Goal: Information Seeking & Learning: Find specific page/section

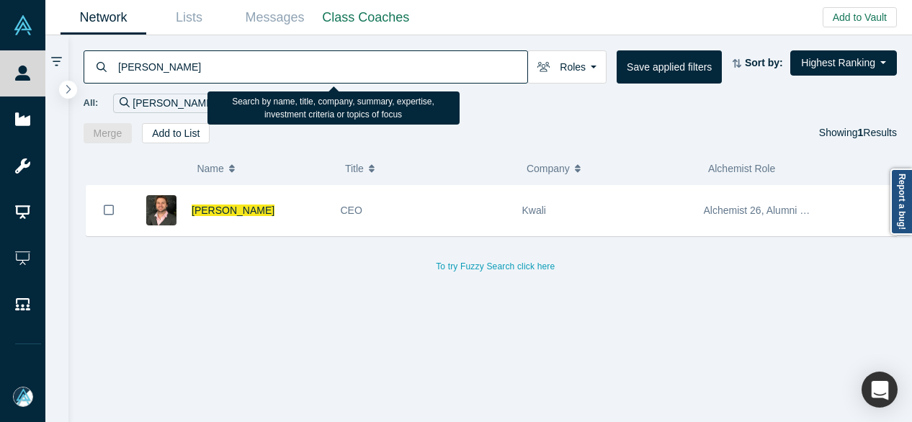
drag, startPoint x: 225, startPoint y: 67, endPoint x: 122, endPoint y: 71, distance: 102.3
click at [122, 71] on input "[PERSON_NAME]" at bounding box center [322, 67] width 411 height 34
click at [122, 70] on input "Emmanuel Massenez" at bounding box center [322, 67] width 411 height 34
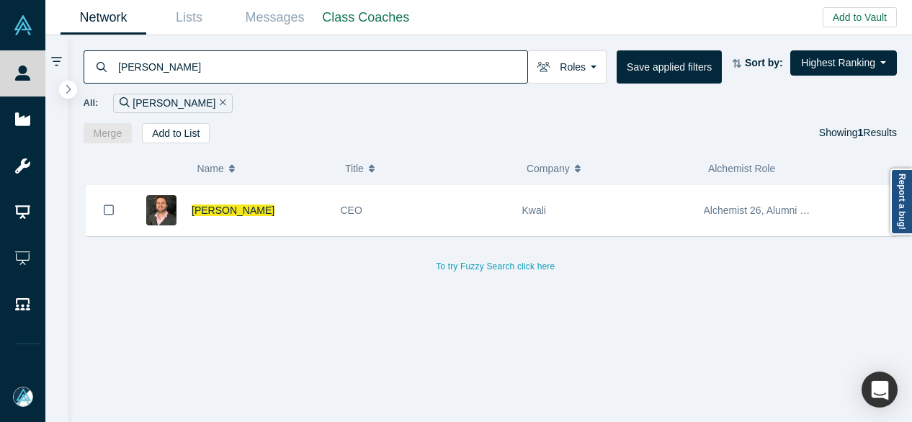
type input "E"
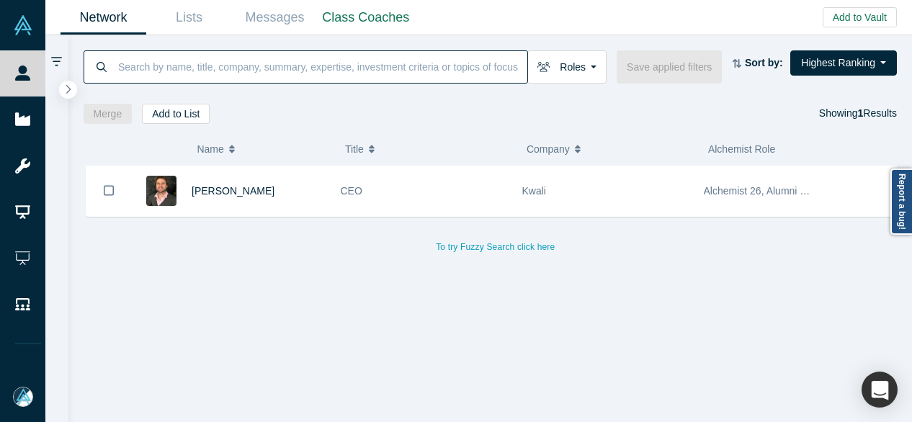
paste input "Anylens"
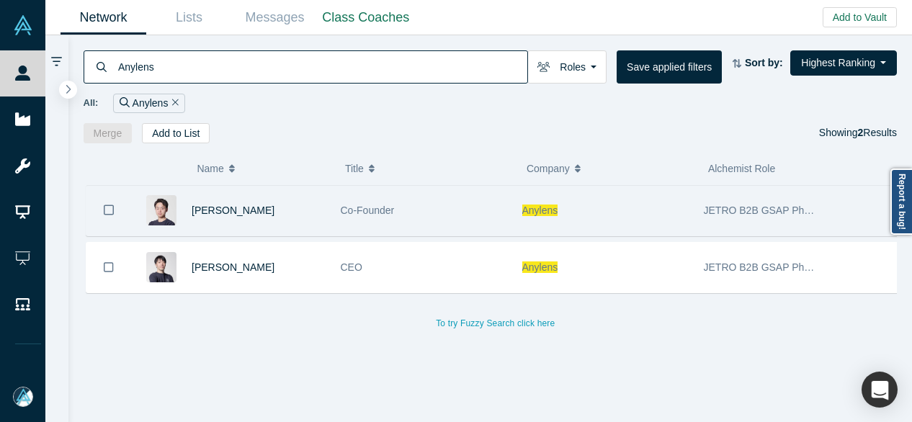
click at [542, 212] on span "Anylens" at bounding box center [540, 211] width 36 height 12
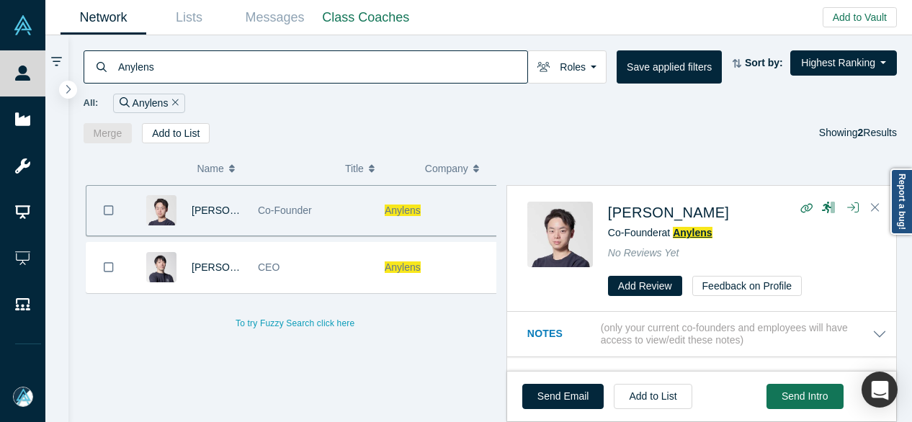
click at [684, 233] on span "Anylens" at bounding box center [692, 233] width 39 height 12
drag, startPoint x: 158, startPoint y: 73, endPoint x: 111, endPoint y: 68, distance: 47.7
click at [112, 70] on div "Anylens" at bounding box center [306, 66] width 444 height 33
paste input "Trinear"
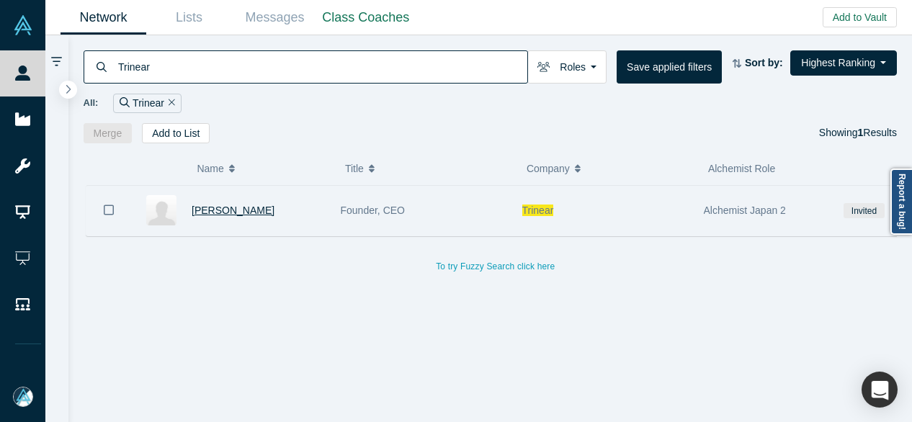
type input "Trinear"
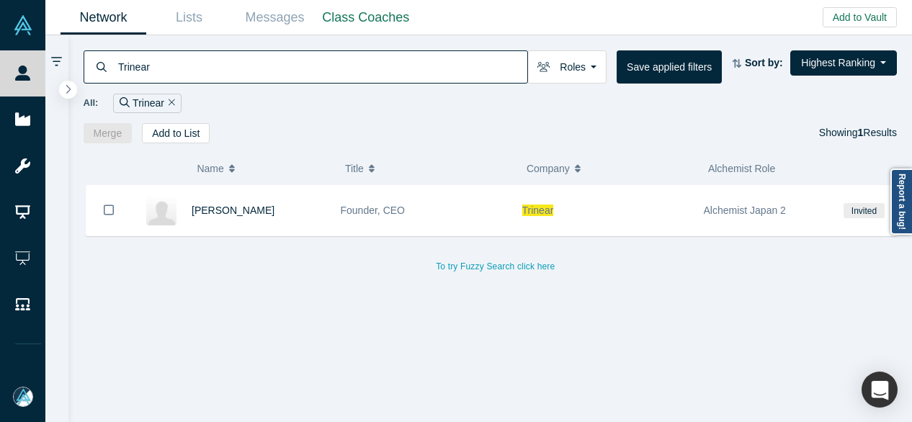
click at [226, 215] on span "Dave Fukaya" at bounding box center [233, 211] width 83 height 12
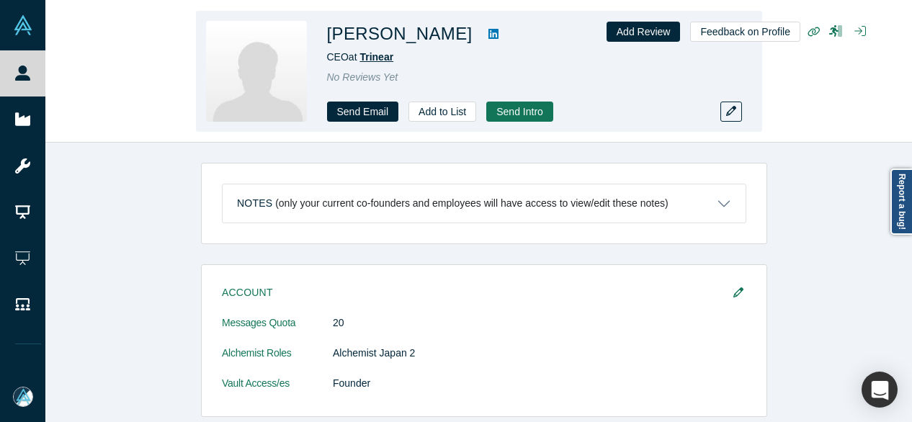
click at [377, 59] on span "Trinear" at bounding box center [376, 57] width 34 height 12
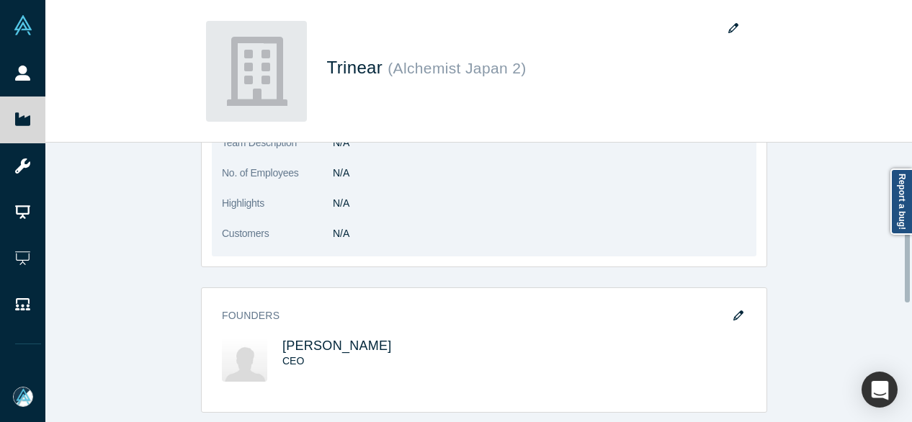
scroll to position [432, 0]
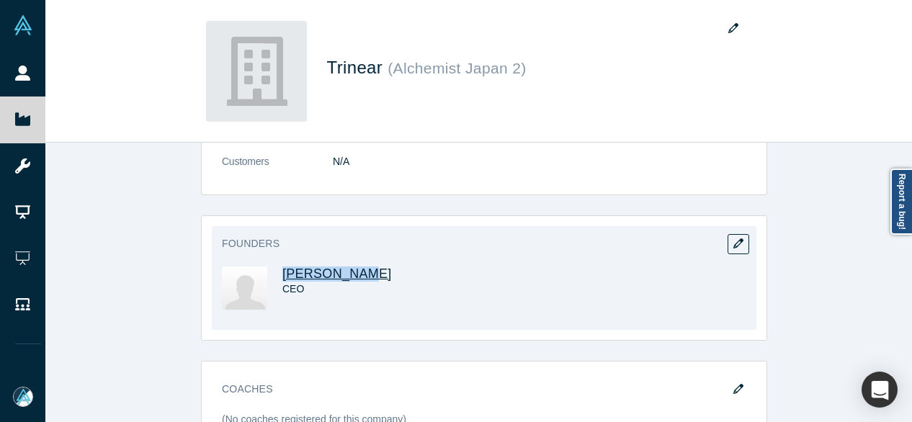
drag, startPoint x: 357, startPoint y: 273, endPoint x: 278, endPoint y: 272, distance: 79.2
click at [282, 272] on h3 "Dave Fukaya" at bounding box center [370, 274] width 176 height 15
copy span "Dave Fukaya"
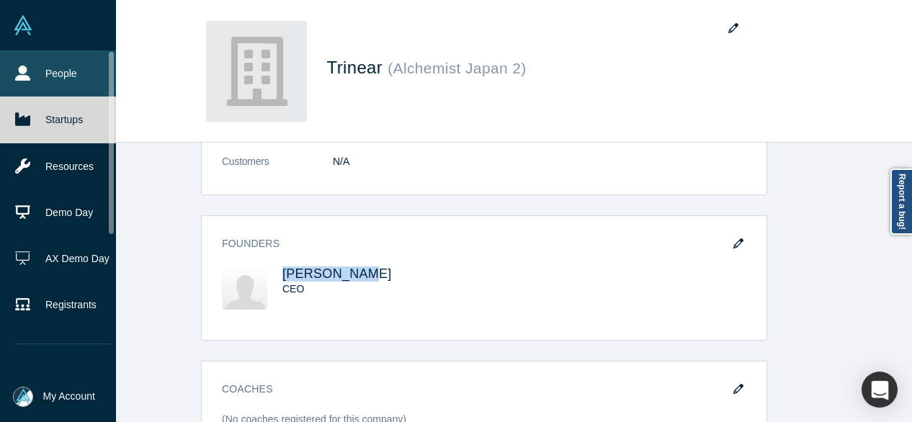
click at [24, 71] on icon at bounding box center [22, 73] width 15 height 15
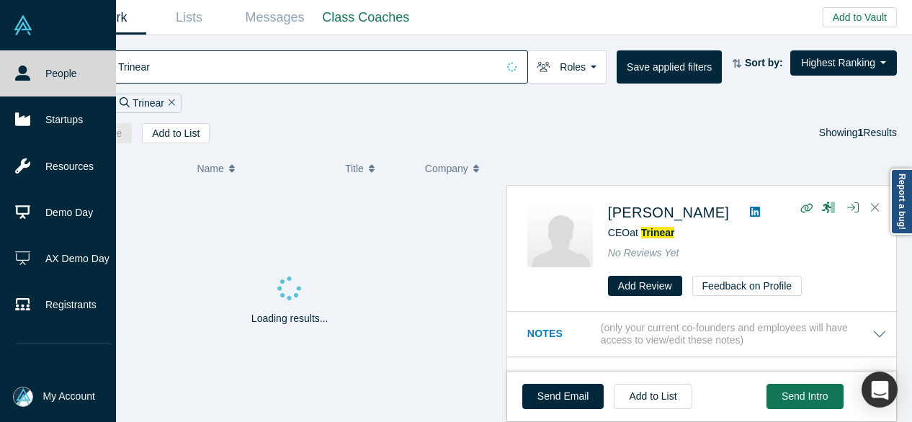
drag, startPoint x: 362, startPoint y: 73, endPoint x: 21, endPoint y: 68, distance: 340.7
click at [21, 68] on div "People Startups Resources Demo Day AX Demo Day Registrants Settings Dashboard E…" at bounding box center [456, 211] width 912 height 422
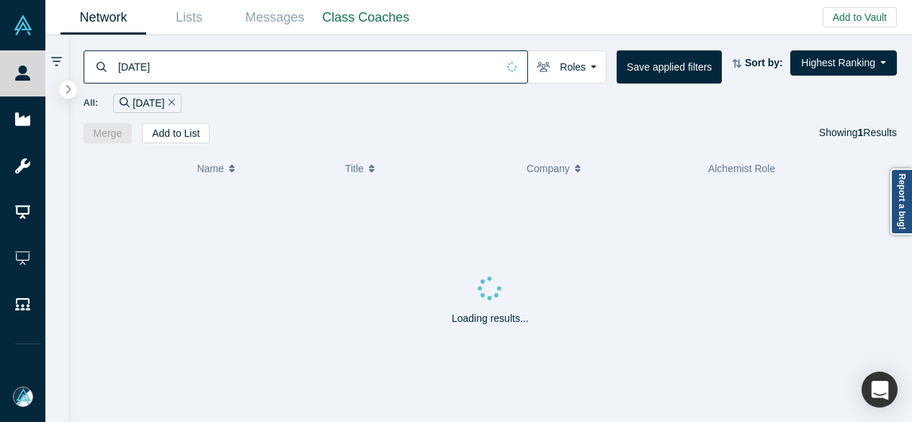
drag, startPoint x: 233, startPoint y: 75, endPoint x: 80, endPoint y: 68, distance: 152.8
click at [94, 68] on div "10/2/2025" at bounding box center [306, 66] width 444 height 33
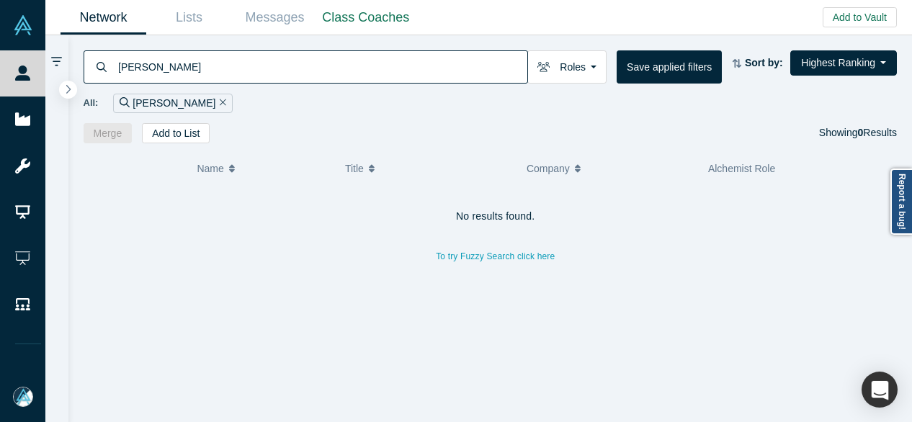
drag, startPoint x: 187, startPoint y: 74, endPoint x: 111, endPoint y: 73, distance: 76.4
click at [112, 73] on div "mark Collins" at bounding box center [306, 66] width 444 height 33
paste input "M"
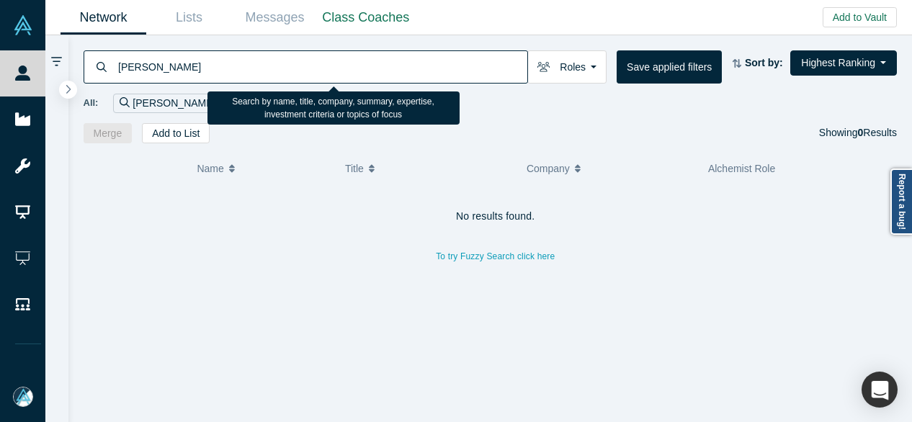
drag, startPoint x: 184, startPoint y: 74, endPoint x: 117, endPoint y: 68, distance: 67.2
click at [117, 68] on input "Mark Collins" at bounding box center [322, 67] width 411 height 34
paste input "Gotam Bhardwaj"
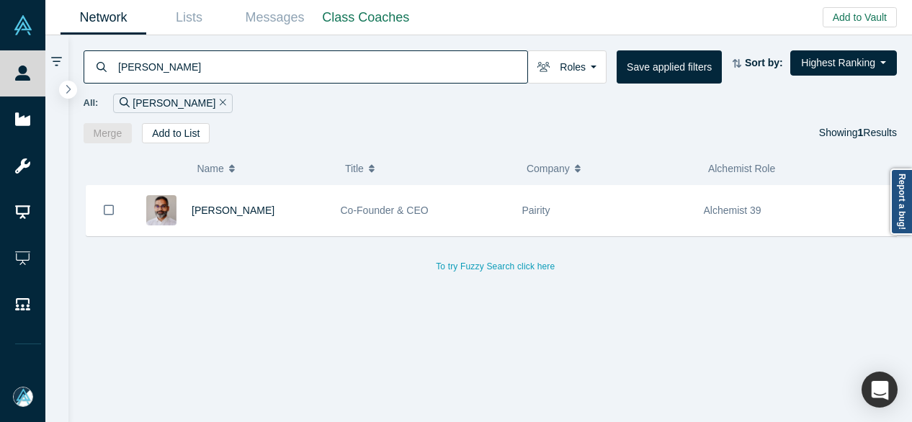
drag, startPoint x: 205, startPoint y: 71, endPoint x: 106, endPoint y: 73, distance: 99.4
click at [106, 71] on div "Gotam Bhardwaj" at bounding box center [306, 66] width 444 height 33
paste input "Veritus"
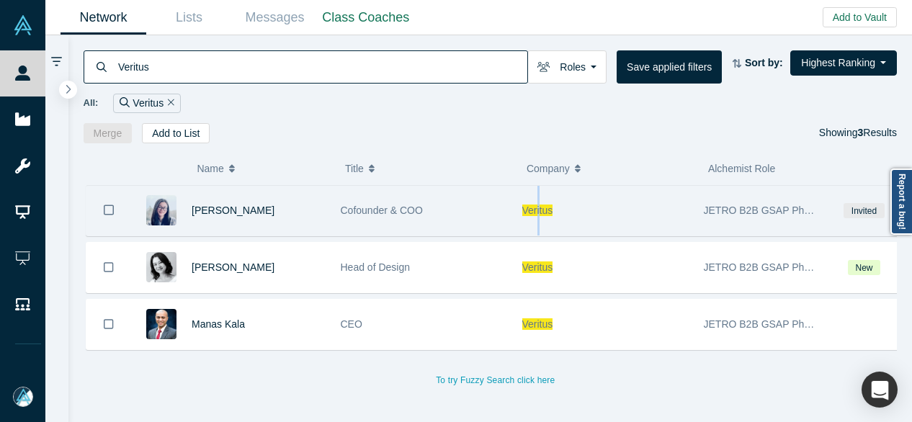
click at [537, 212] on span "Veritus" at bounding box center [537, 211] width 31 height 12
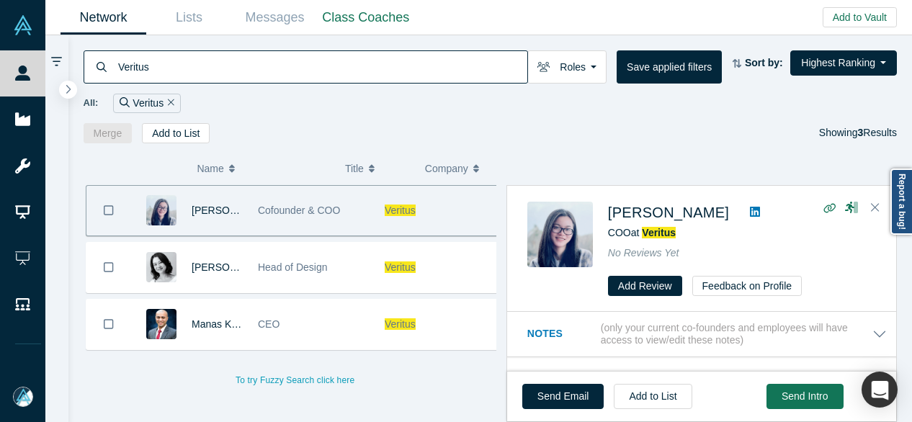
click at [676, 232] on div "COO at Veritus" at bounding box center [742, 232] width 268 height 15
click at [663, 233] on span "Veritus" at bounding box center [659, 233] width 34 height 12
drag, startPoint x: 166, startPoint y: 76, endPoint x: 109, endPoint y: 73, distance: 56.3
click at [112, 75] on div "Veritus" at bounding box center [306, 66] width 444 height 33
paste input "Lagrangian.ai"
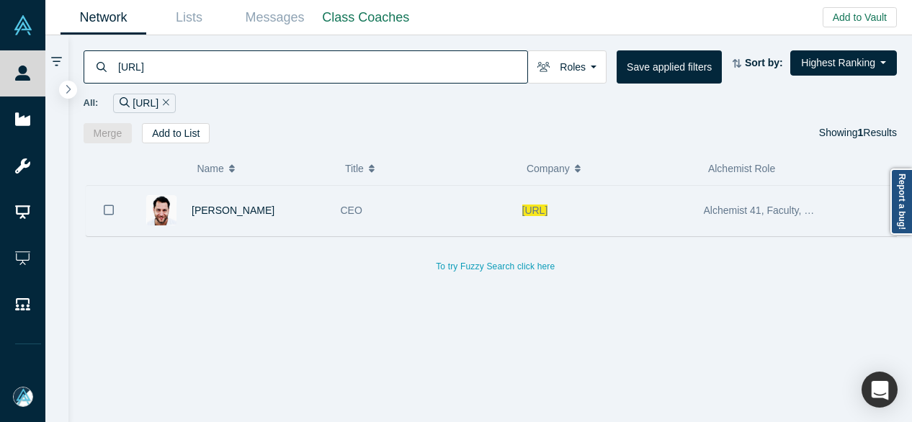
click at [547, 209] on span "Lagrangian.ai" at bounding box center [535, 211] width 26 height 12
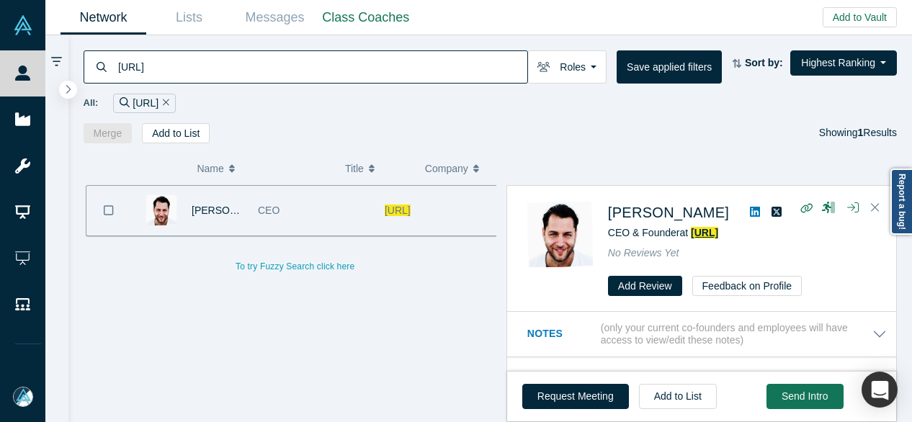
click at [707, 228] on span "Lagrangian.ai" at bounding box center [704, 233] width 27 height 12
drag, startPoint x: 189, startPoint y: 69, endPoint x: 69, endPoint y: 51, distance: 120.9
click at [69, 51] on div "Lagrangian.ai Roles Founders Faculty Mentors Alumni Mentor Angels VCs Corporate…" at bounding box center [490, 89] width 844 height 108
paste input "Divergence AI"
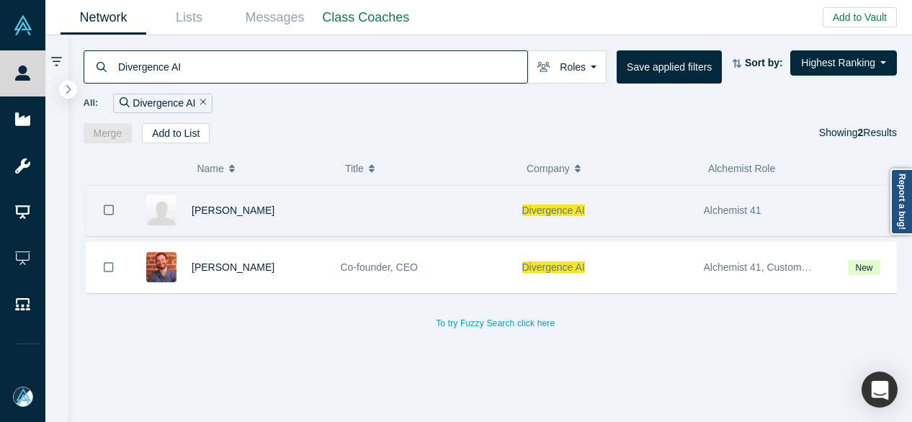
click at [561, 211] on span "Divergence AI" at bounding box center [553, 211] width 63 height 12
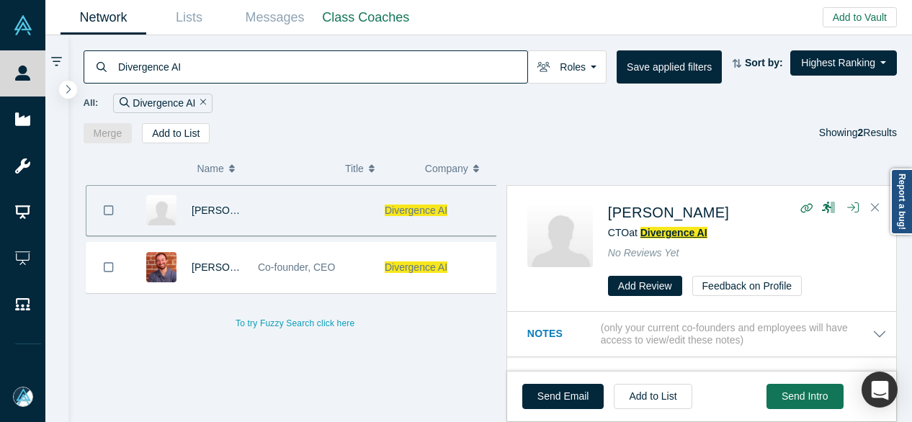
click at [691, 234] on span "Divergence AI" at bounding box center [673, 233] width 67 height 12
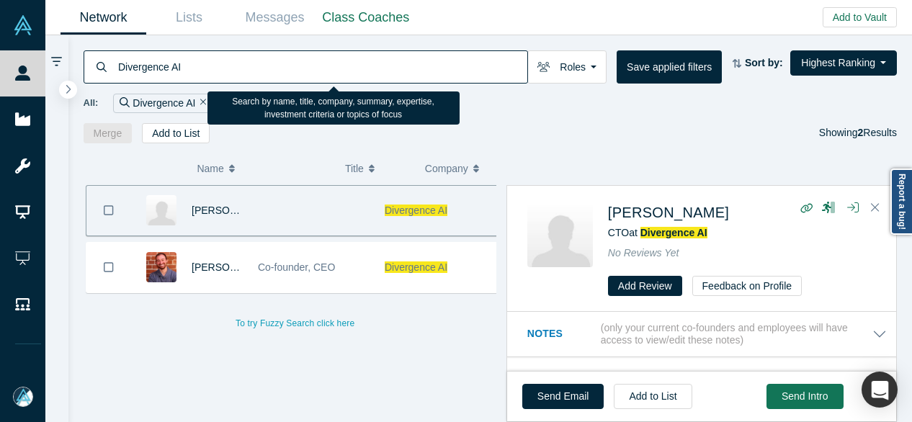
drag, startPoint x: 207, startPoint y: 71, endPoint x: 117, endPoint y: 71, distance: 90.8
click at [117, 71] on input "Divergence AI" at bounding box center [322, 67] width 411 height 34
paste input "Eluna"
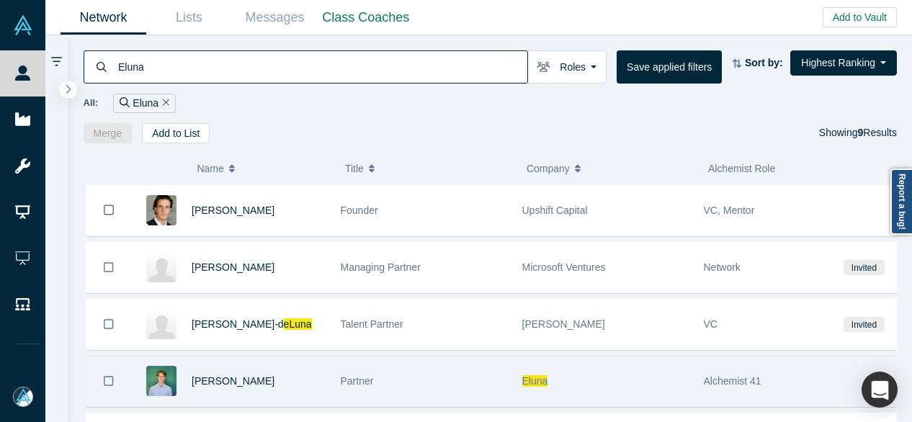
click at [531, 381] on span "Eluna" at bounding box center [535, 381] width 26 height 12
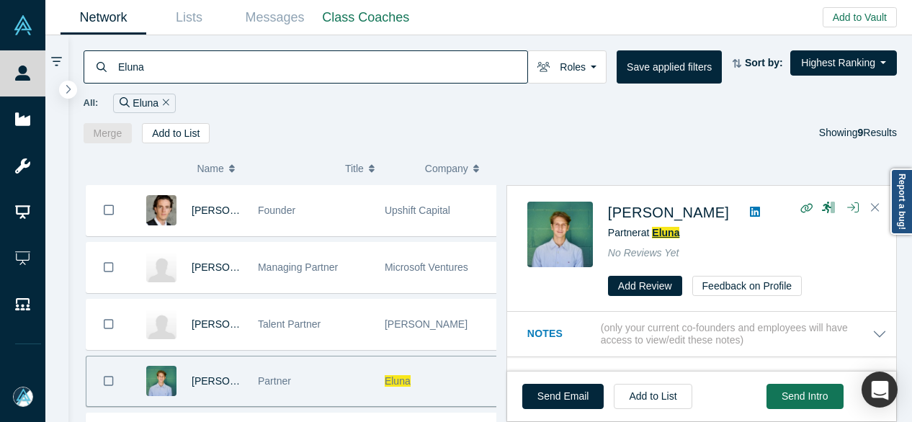
click at [664, 234] on span "Eluna" at bounding box center [665, 233] width 27 height 12
drag, startPoint x: 163, startPoint y: 63, endPoint x: 115, endPoint y: 69, distance: 48.7
click at [115, 69] on div "Eluna" at bounding box center [306, 66] width 444 height 33
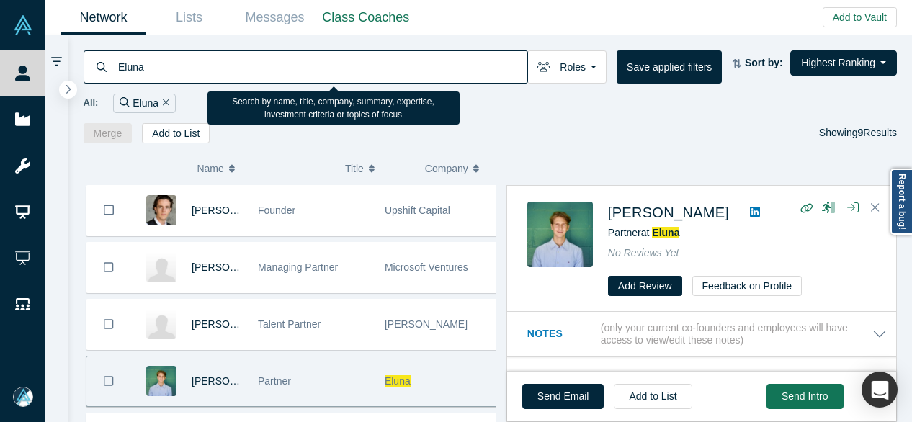
paste input "SellWizr, Uttomy, Inc."
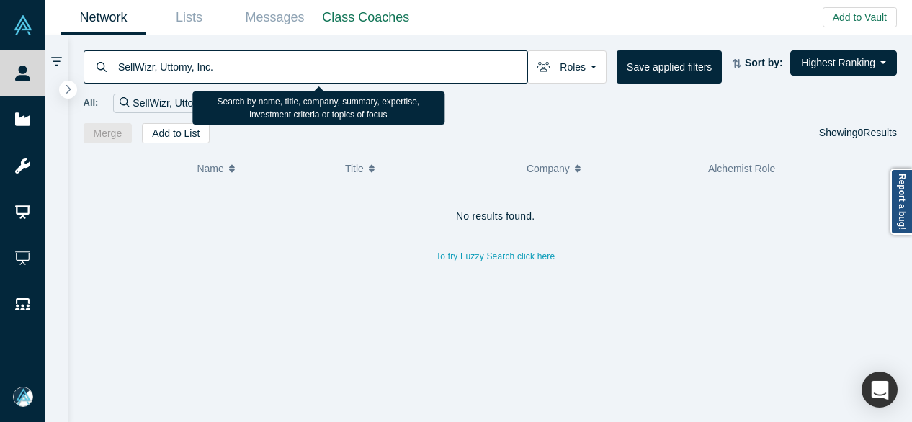
drag, startPoint x: 153, startPoint y: 64, endPoint x: 321, endPoint y: 70, distance: 167.9
click at [314, 68] on input "SellWizr, Uttomy, Inc." at bounding box center [322, 67] width 411 height 34
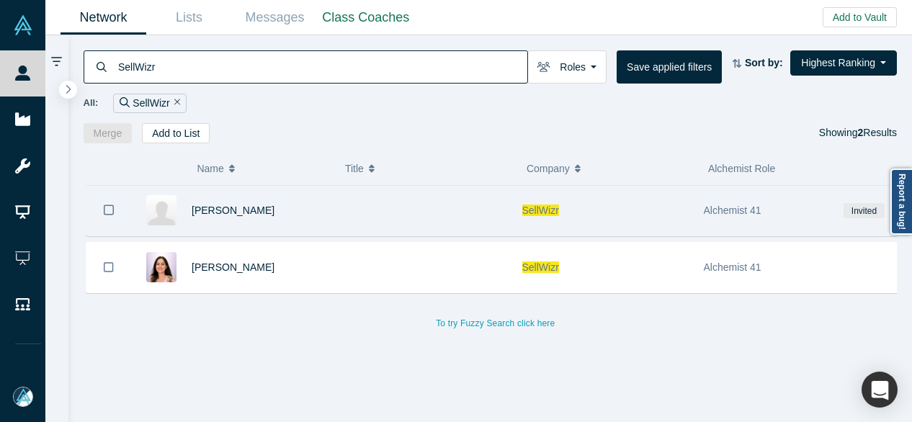
click at [552, 208] on span "SellWizr" at bounding box center [540, 211] width 37 height 12
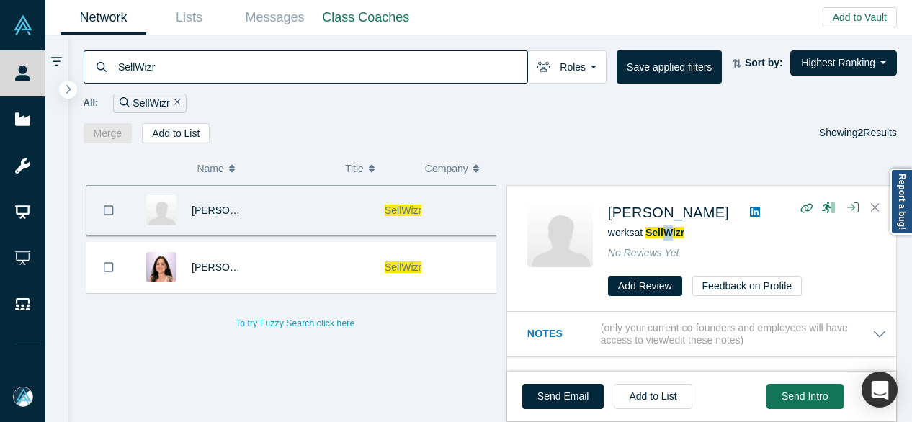
click at [670, 241] on div "Vivek Sehgal works at SellWizr No Reviews Yet Add Review Feedback on Profile" at bounding box center [742, 249] width 268 height 95
click at [668, 237] on span "SellWizr" at bounding box center [664, 233] width 39 height 12
click at [658, 231] on span "SellWizr" at bounding box center [664, 233] width 39 height 12
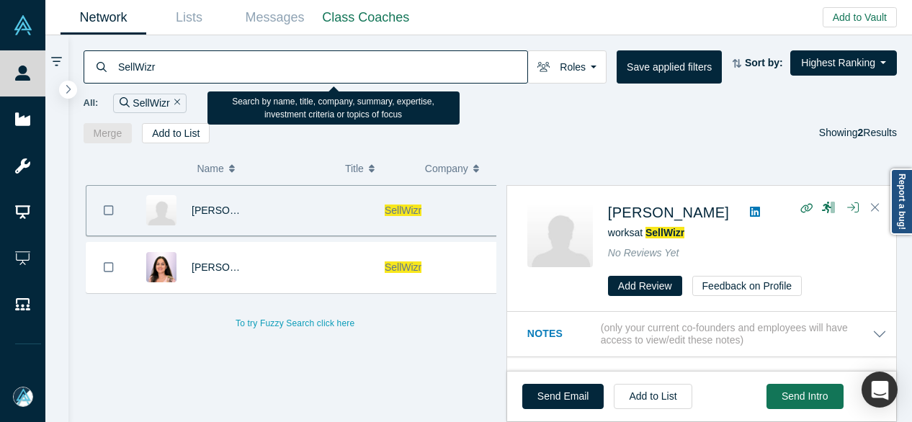
drag, startPoint x: 169, startPoint y: 68, endPoint x: 118, endPoint y: 52, distance: 53.5
click at [118, 52] on input "SellWizr" at bounding box center [322, 67] width 411 height 34
paste input "VerbaFlo"
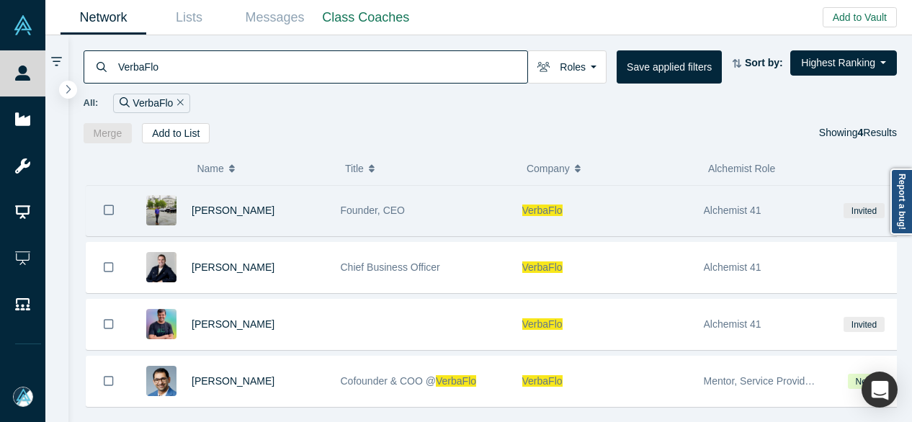
click at [552, 210] on span "VerbaFlo" at bounding box center [542, 211] width 40 height 12
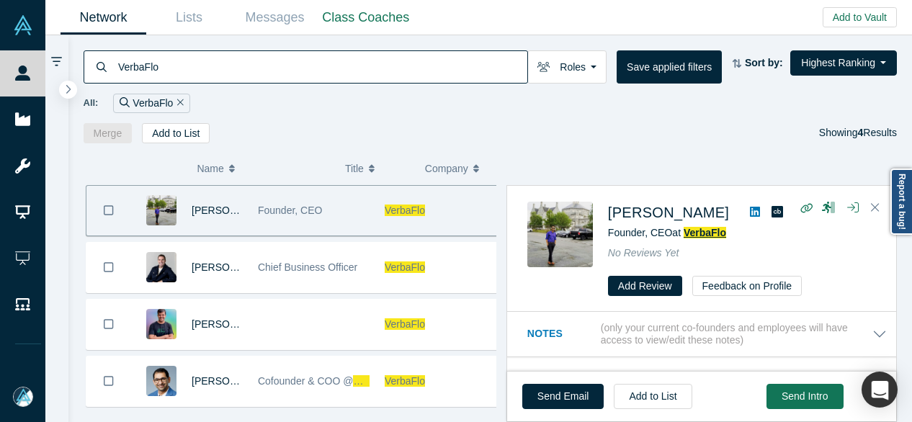
click at [689, 233] on span "VerbaFlo" at bounding box center [705, 233] width 42 height 12
drag, startPoint x: 174, startPoint y: 71, endPoint x: 95, endPoint y: 73, distance: 78.5
click at [95, 73] on div "VerbaFlo" at bounding box center [306, 66] width 444 height 33
paste input "Rudiq"
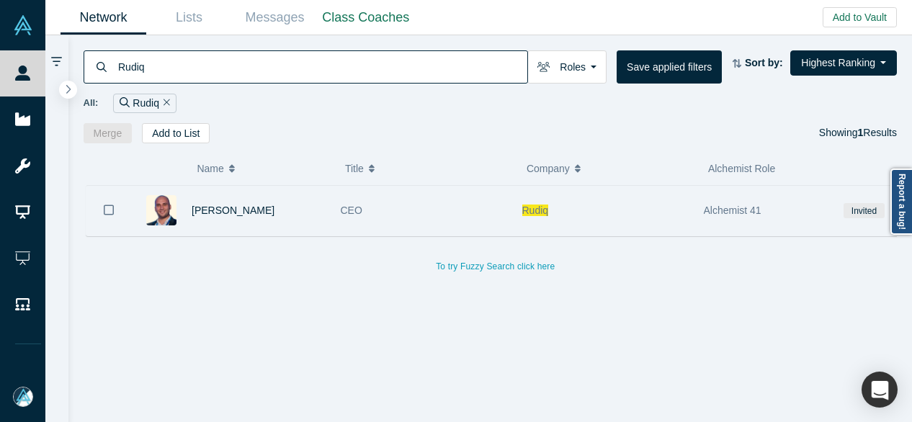
click at [532, 211] on span "Rudiq" at bounding box center [535, 211] width 27 height 12
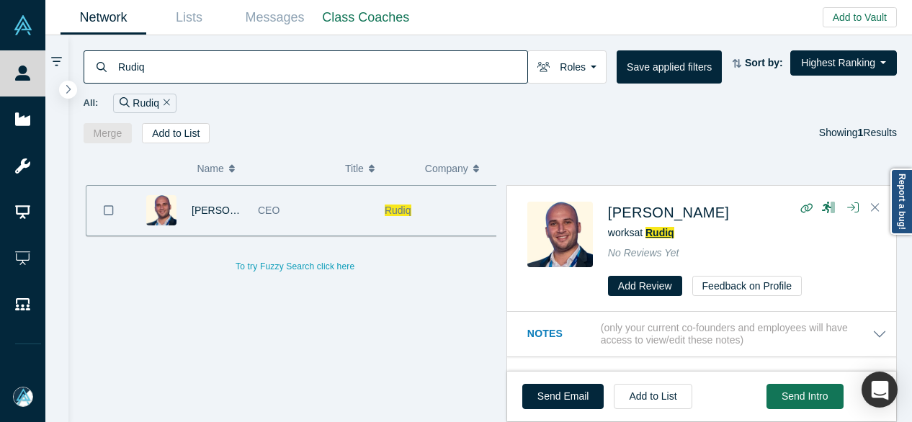
click at [663, 238] on span "Rudiq" at bounding box center [659, 233] width 29 height 12
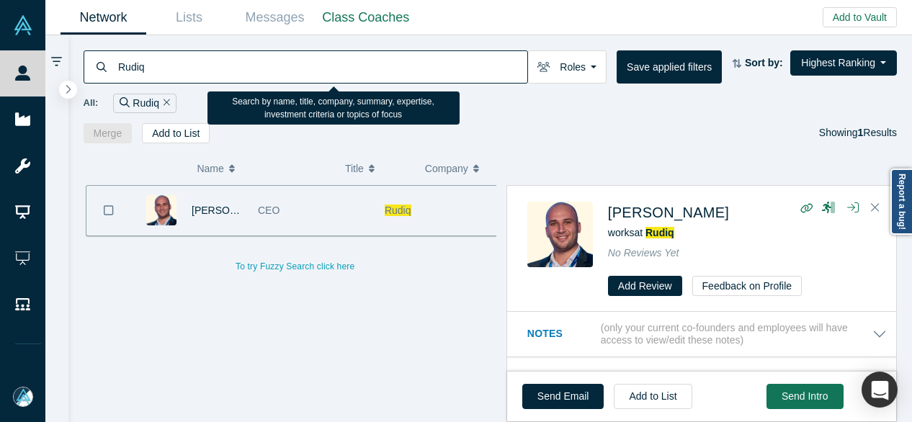
drag, startPoint x: 161, startPoint y: 65, endPoint x: 115, endPoint y: 63, distance: 46.9
click at [115, 63] on div "Rudiq" at bounding box center [306, 66] width 444 height 33
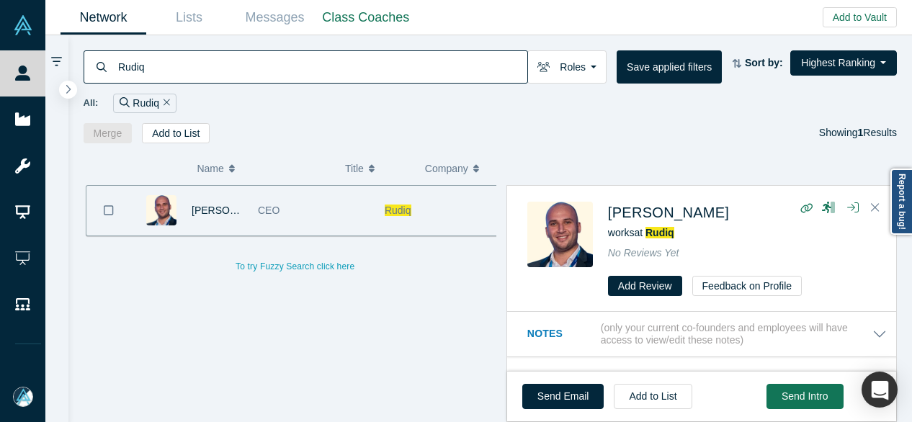
paste input "Talawa.ai"
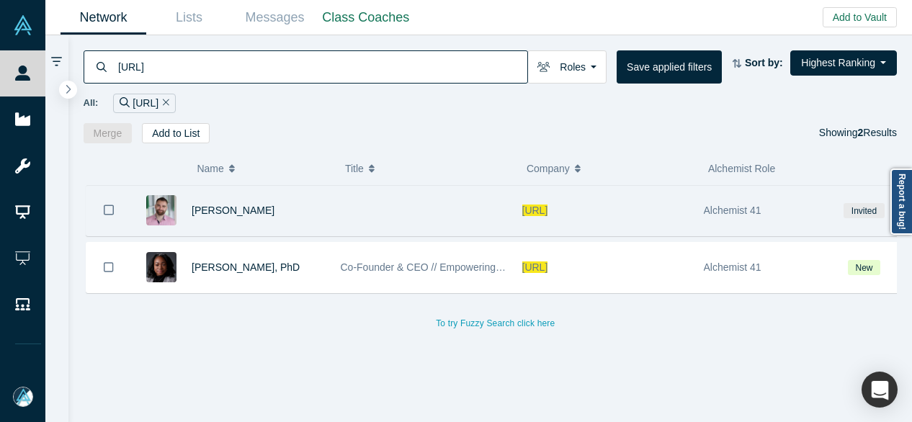
click at [548, 213] on span "Talawa.ai" at bounding box center [535, 211] width 26 height 12
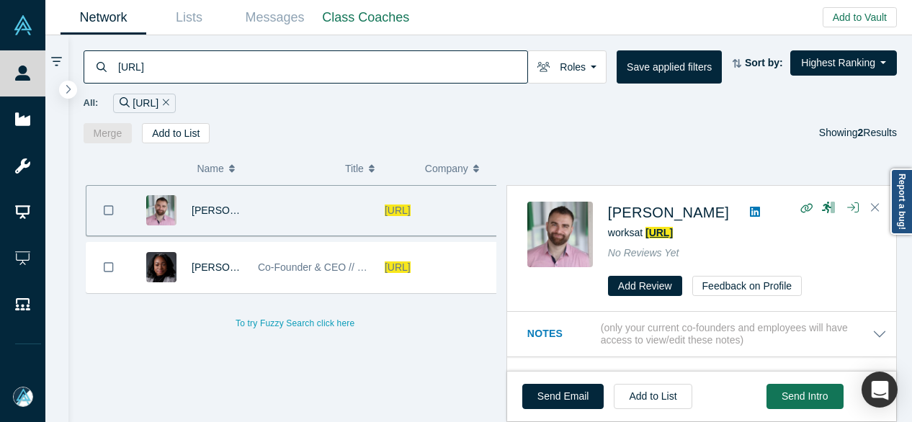
click at [673, 234] on span "Talawa.ai" at bounding box center [658, 233] width 27 height 12
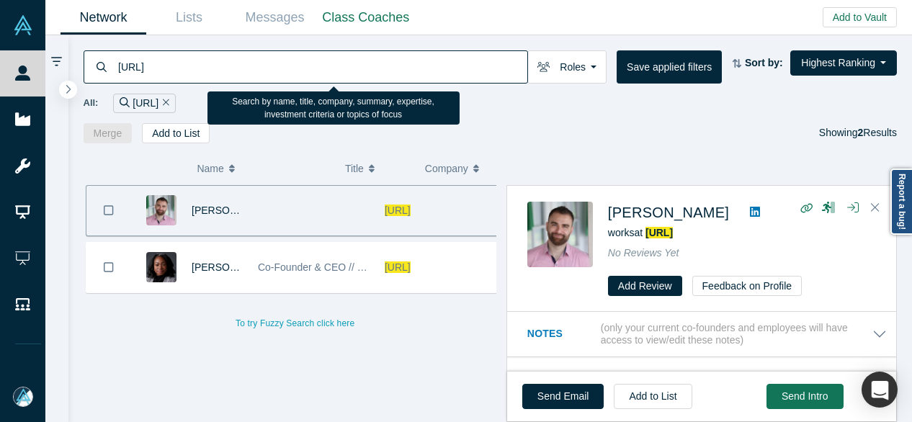
drag, startPoint x: 181, startPoint y: 73, endPoint x: 119, endPoint y: -1, distance: 96.1
click at [119, 0] on html "People Startups Resources Demo Day AX Demo Day Registrants Settings Dashboard E…" at bounding box center [456, 211] width 912 height 422
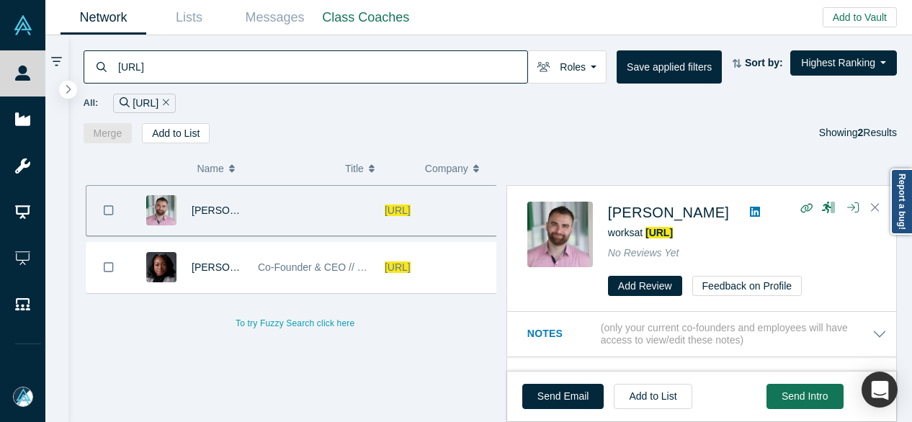
paste input "Wildest AI"
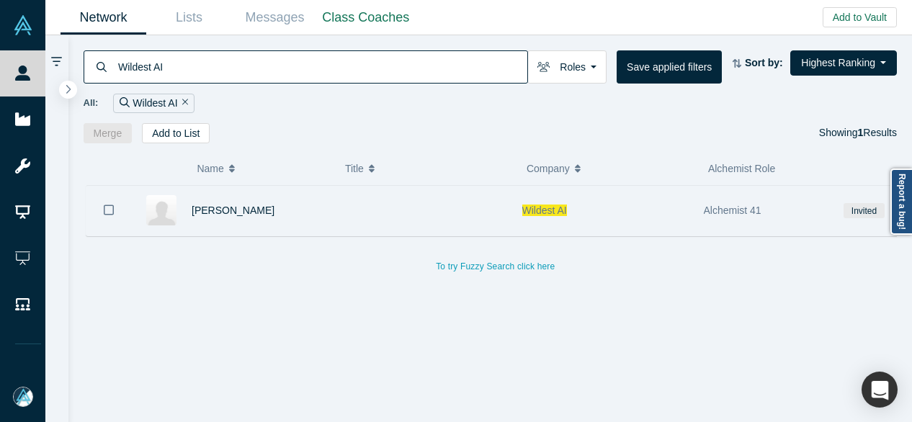
click at [549, 212] on span "Wildest AI" at bounding box center [544, 211] width 45 height 12
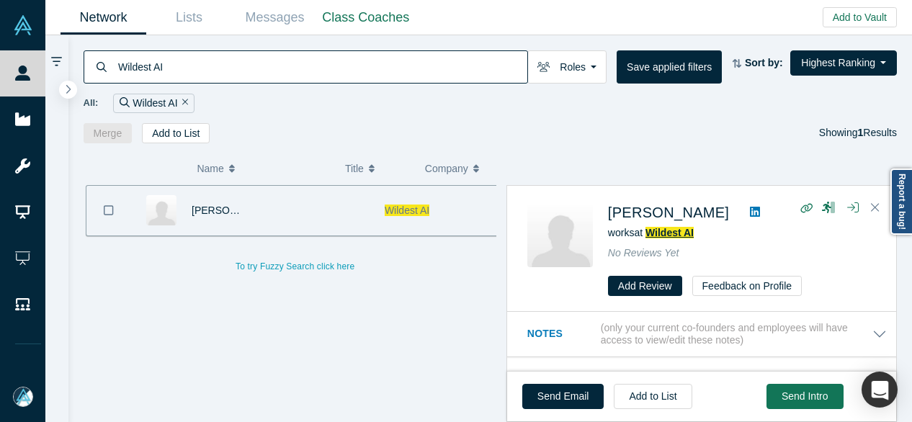
click at [692, 237] on span "Wildest AI" at bounding box center [669, 233] width 48 height 12
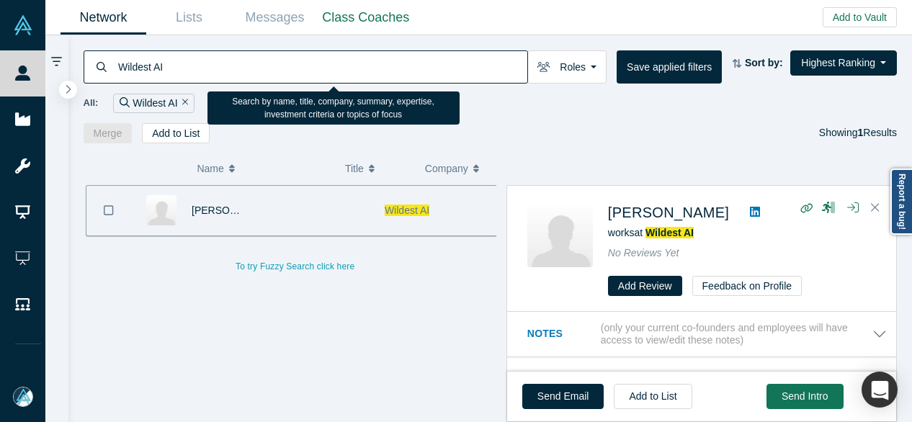
drag, startPoint x: 182, startPoint y: 69, endPoint x: 108, endPoint y: 63, distance: 74.5
click at [108, 63] on div "Wildest AI" at bounding box center [306, 66] width 444 height 33
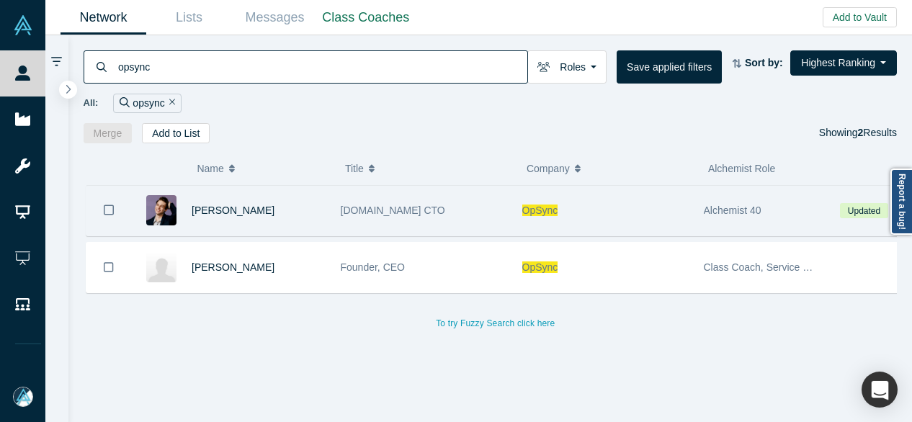
click at [545, 210] on span "OpSync" at bounding box center [540, 211] width 36 height 12
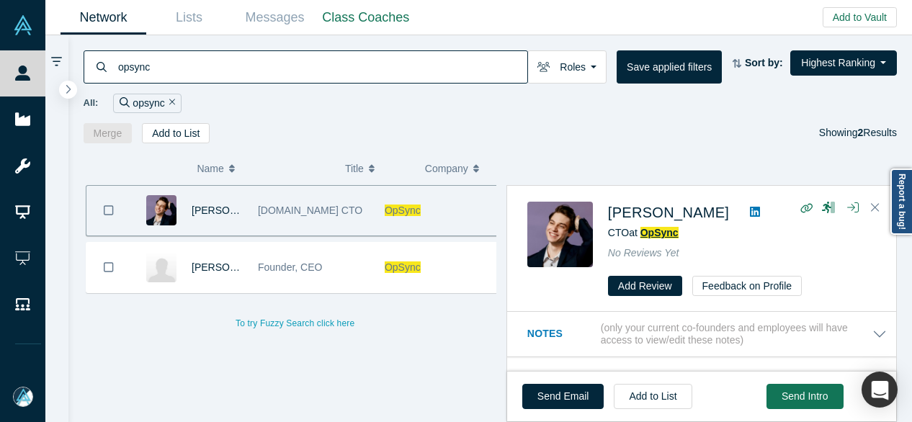
click at [658, 231] on span "OpSync" at bounding box center [659, 233] width 38 height 12
drag, startPoint x: 157, startPoint y: 79, endPoint x: 105, endPoint y: 78, distance: 51.9
click at [105, 78] on div "opsync" at bounding box center [306, 66] width 444 height 33
paste input "BUOY-FISH"
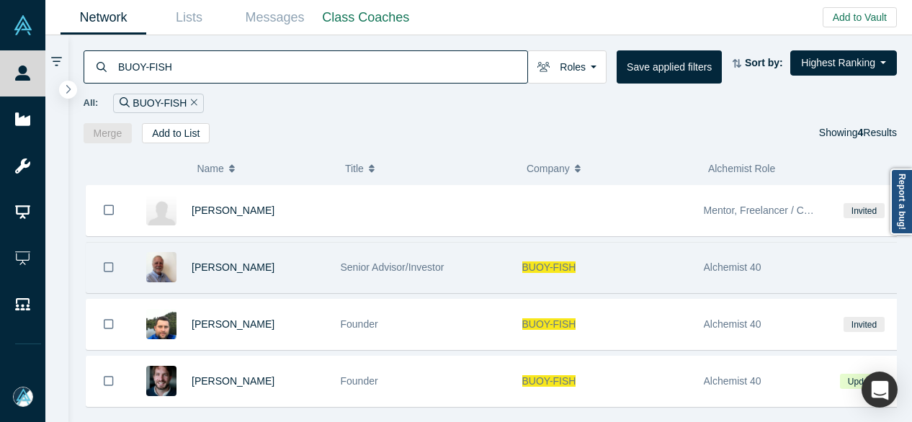
click at [537, 270] on span "BUOY-FISH" at bounding box center [549, 267] width 54 height 12
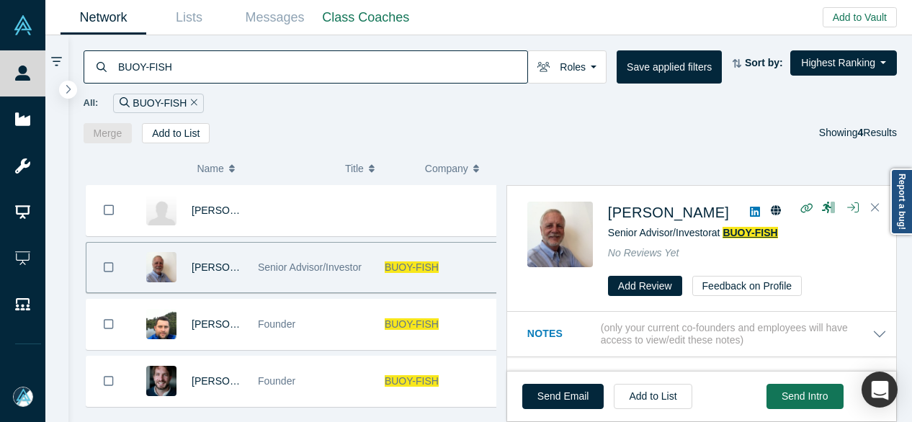
click at [740, 235] on span "BUOY-FISH" at bounding box center [749, 233] width 55 height 12
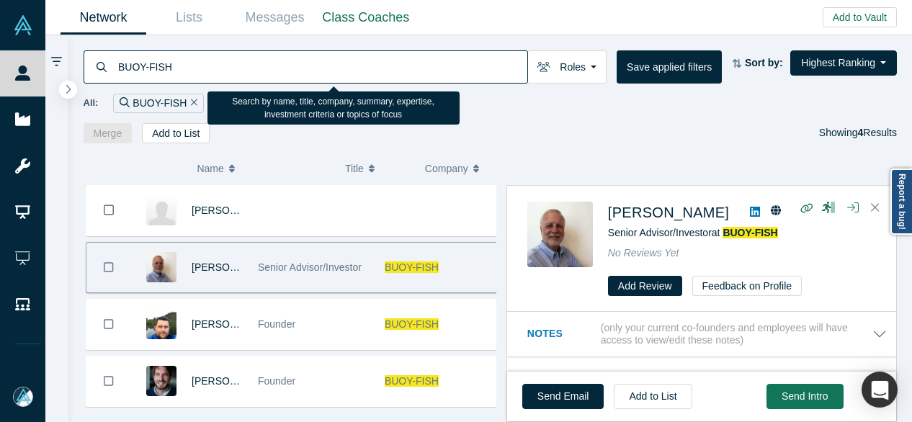
drag, startPoint x: 184, startPoint y: 68, endPoint x: 106, endPoint y: 73, distance: 78.7
click at [107, 73] on div "BUOY-FISH" at bounding box center [306, 66] width 444 height 33
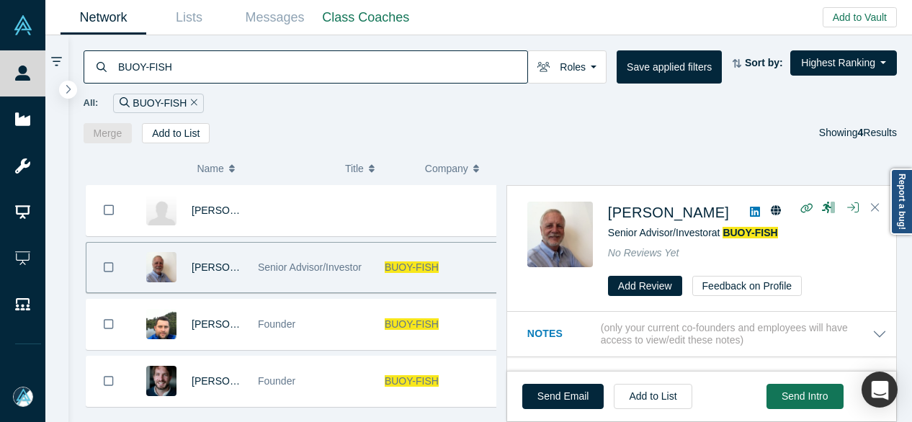
paste input "Industrial Dynamics"
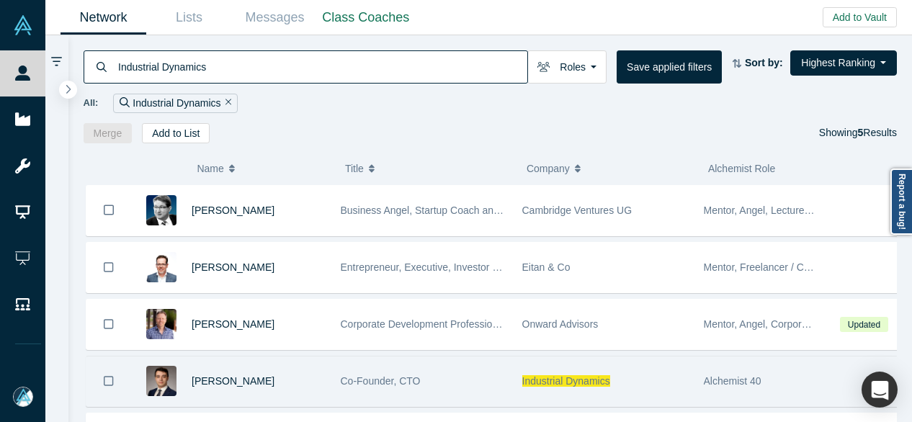
click at [550, 380] on span "Industrial Dynamics" at bounding box center [566, 381] width 88 height 12
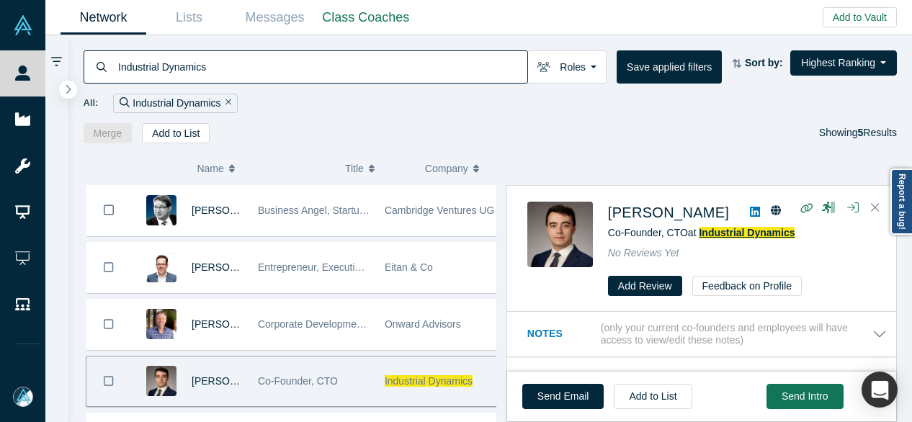
click at [729, 236] on span "Industrial Dynamics" at bounding box center [747, 233] width 96 height 12
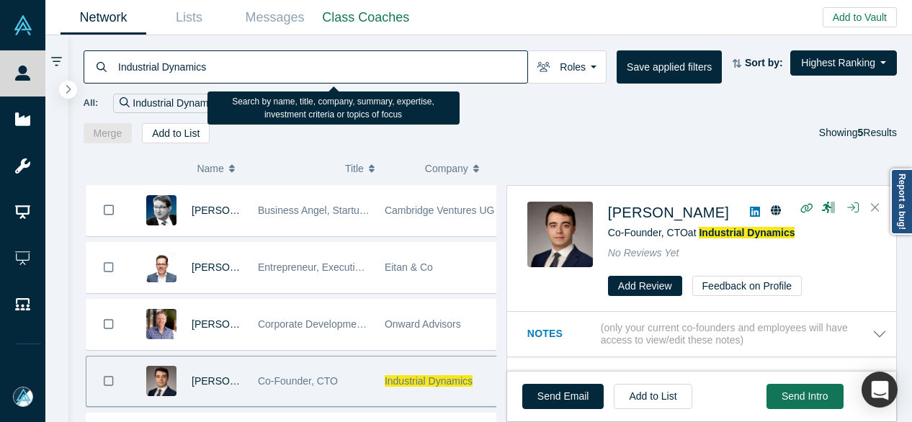
drag, startPoint x: 226, startPoint y: 71, endPoint x: 101, endPoint y: 73, distance: 125.3
click at [102, 73] on div "Industrial Dynamics" at bounding box center [306, 66] width 444 height 33
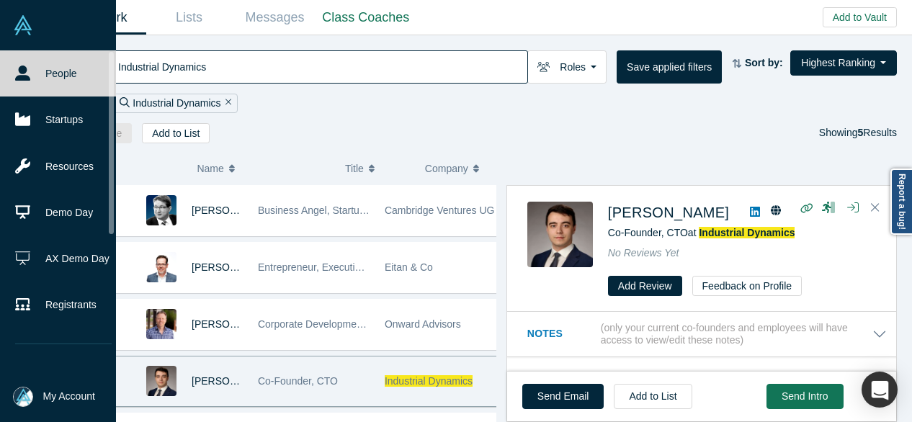
paste input "Renna AI"
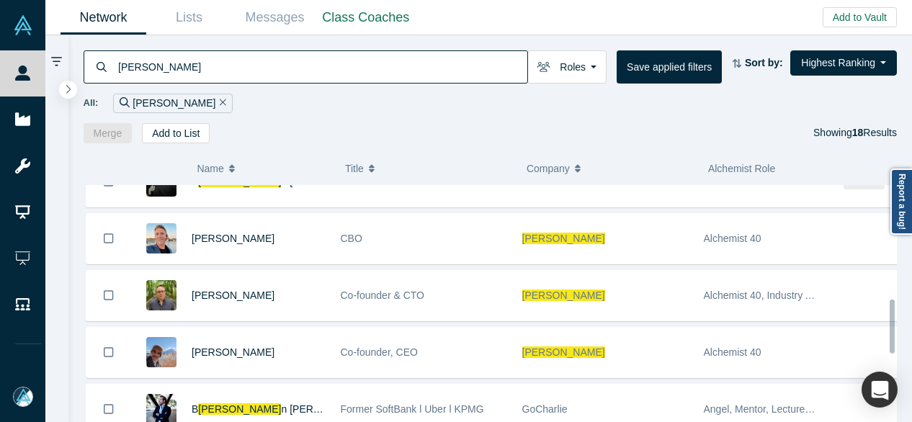
scroll to position [504, 0]
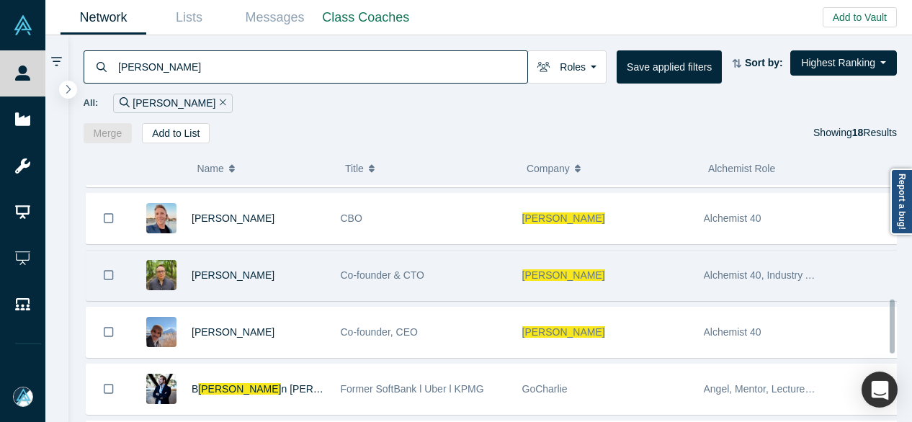
click at [543, 270] on span "Renna" at bounding box center [563, 275] width 83 height 12
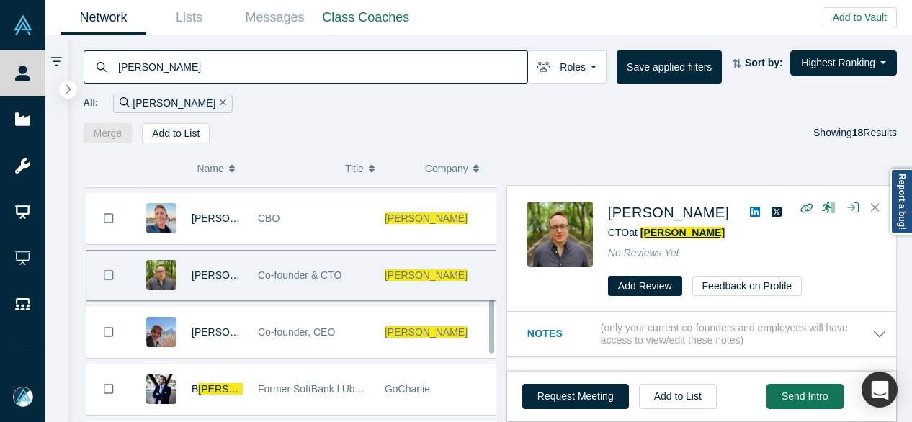
click at [654, 234] on span "Renna" at bounding box center [682, 233] width 84 height 12
drag, startPoint x: 184, startPoint y: 71, endPoint x: 114, endPoint y: 70, distance: 69.9
click at [114, 70] on div "Renna" at bounding box center [306, 66] width 444 height 33
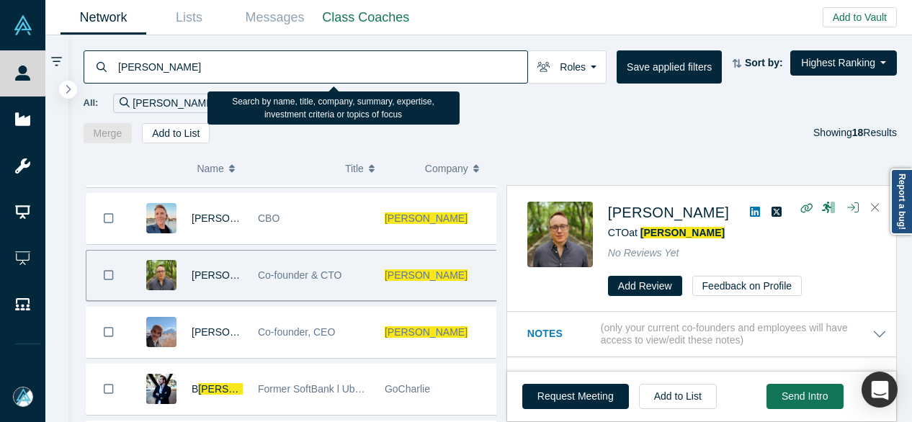
paste input "PayCare AI"
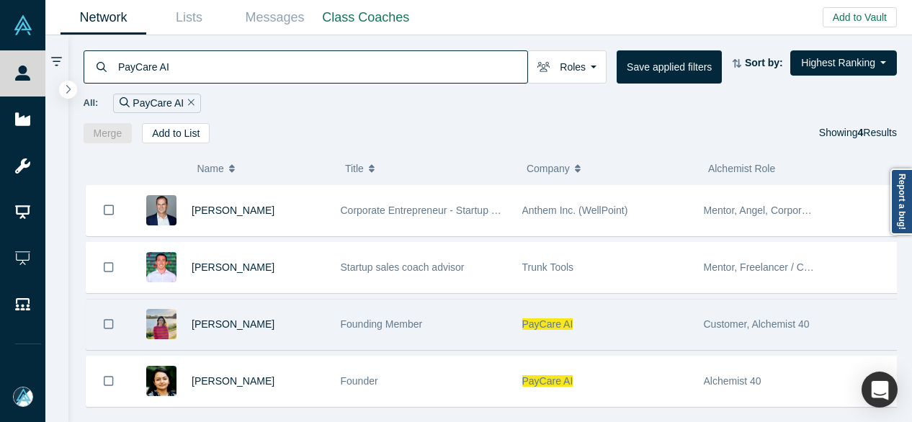
click at [536, 318] on span "PayCare AI" at bounding box center [547, 324] width 51 height 12
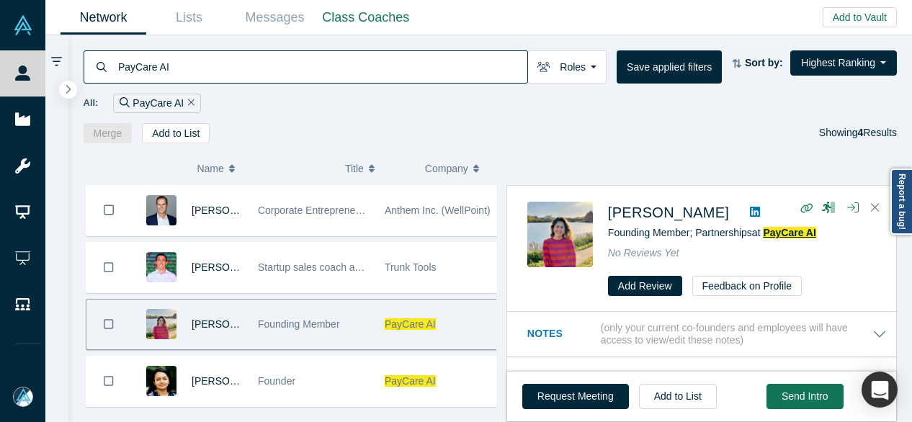
click at [789, 233] on span "PayCare AI" at bounding box center [789, 233] width 53 height 12
drag, startPoint x: 220, startPoint y: 73, endPoint x: 97, endPoint y: 72, distance: 123.2
click at [97, 72] on div "PayCare AI" at bounding box center [306, 66] width 444 height 33
paste input "Tally."
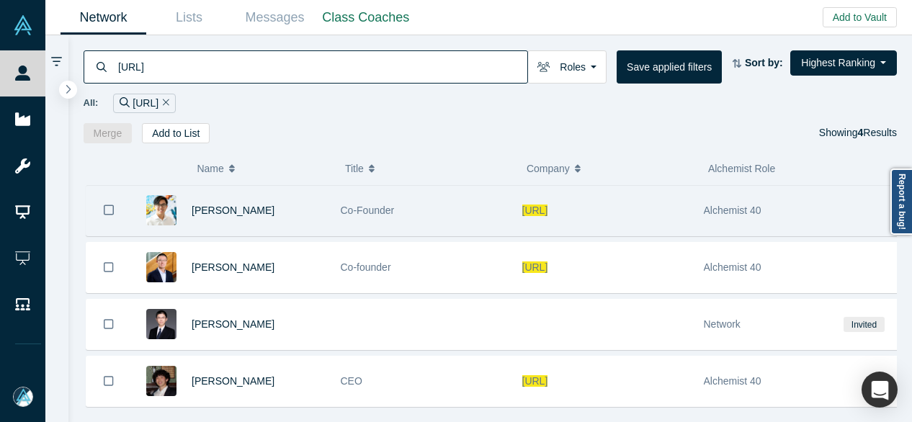
click at [539, 207] on span "Tally.AI" at bounding box center [535, 211] width 26 height 12
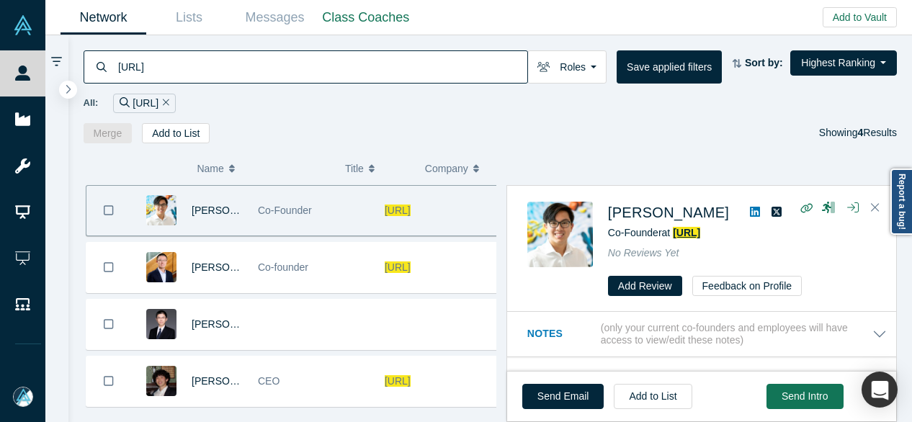
click at [700, 238] on span "Tally.AI" at bounding box center [686, 233] width 27 height 12
drag, startPoint x: 194, startPoint y: 80, endPoint x: 98, endPoint y: 78, distance: 96.5
click at [98, 78] on div "Tally.AI" at bounding box center [306, 66] width 444 height 33
paste input "Pairity"
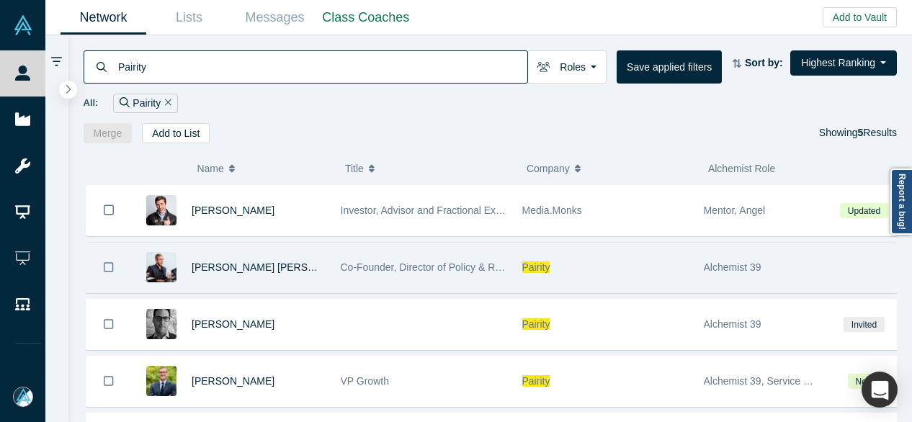
click at [539, 270] on span "Pairity" at bounding box center [536, 267] width 28 height 12
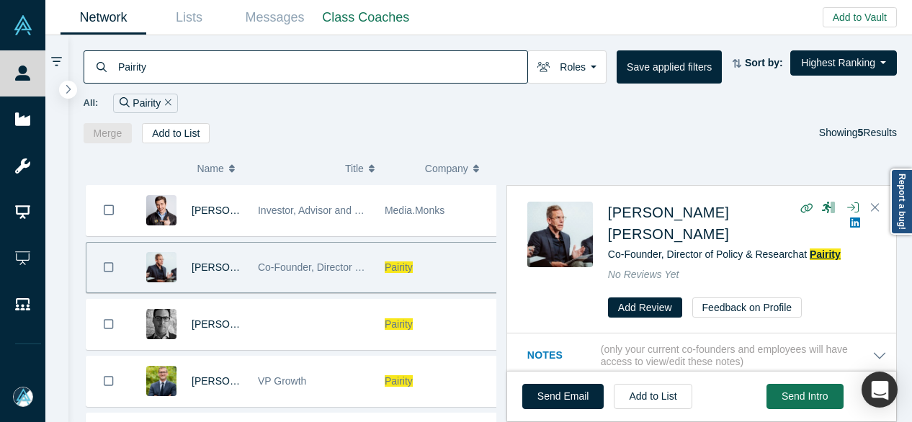
click at [830, 248] on span "Pairity" at bounding box center [825, 254] width 31 height 12
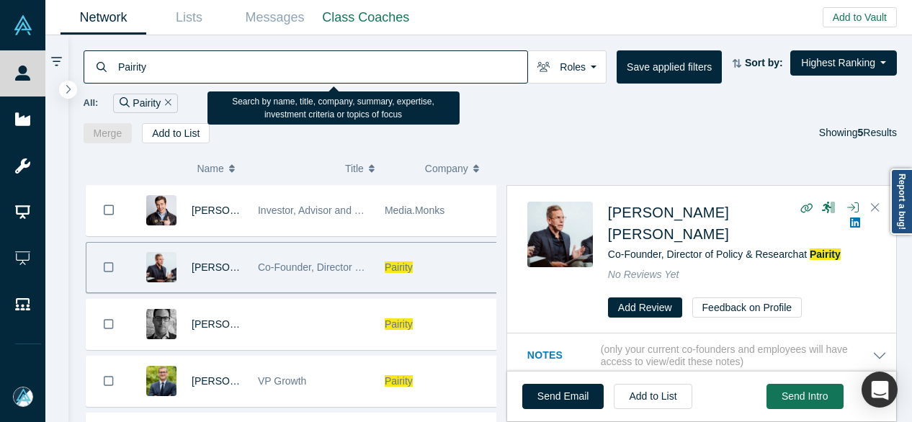
drag, startPoint x: 153, startPoint y: 68, endPoint x: 95, endPoint y: 68, distance: 57.6
click at [96, 68] on div "Pairity" at bounding box center [306, 66] width 444 height 33
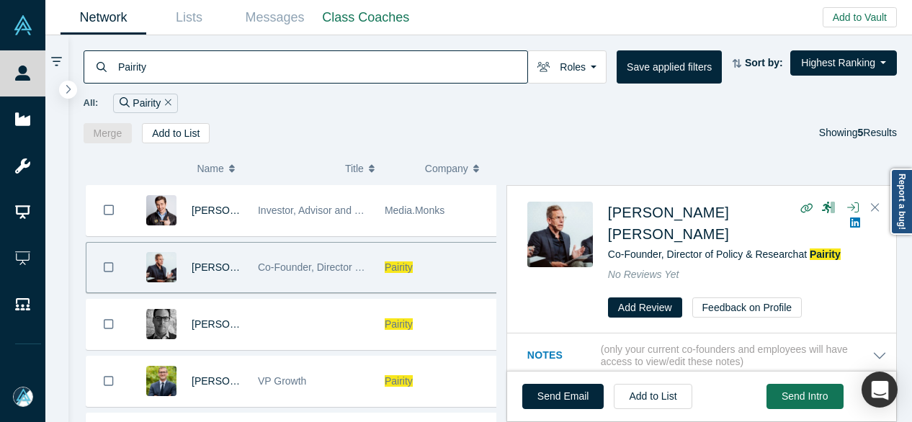
paste input "EverGrow App Inc. (Buddy Ed Ltd.)"
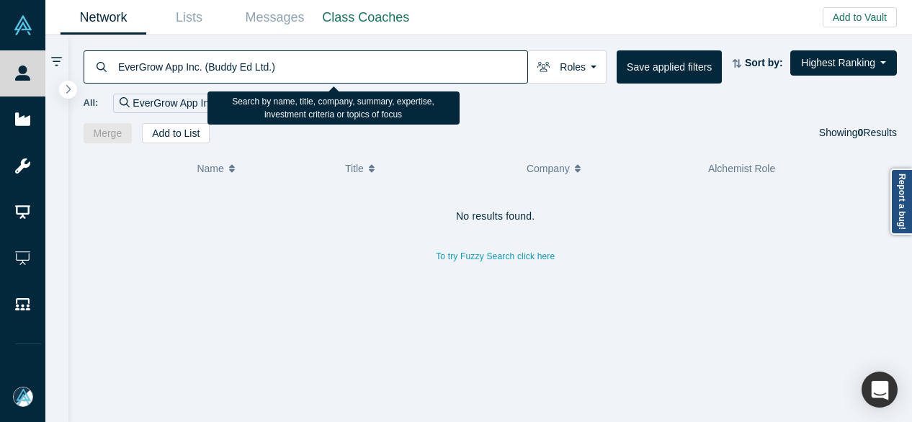
drag, startPoint x: 162, startPoint y: 63, endPoint x: 290, endPoint y: 68, distance: 128.3
click at [290, 68] on input "EverGrow App Inc. (Buddy Ed Ltd.)" at bounding box center [322, 67] width 411 height 34
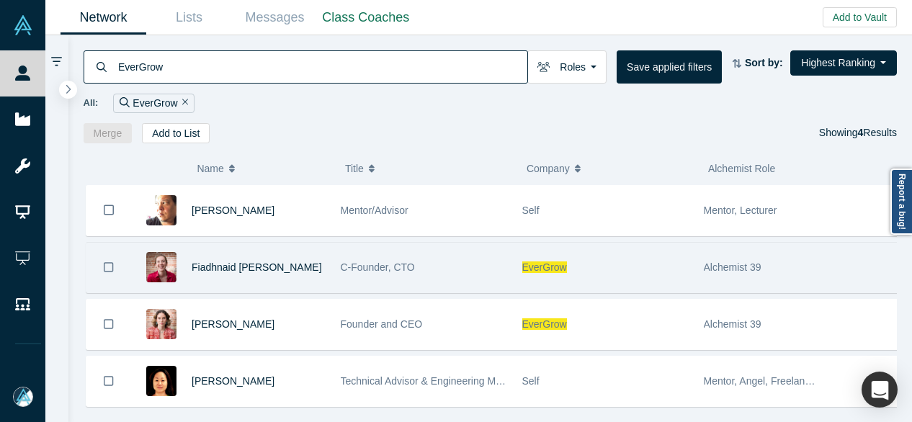
click at [540, 265] on span "EverGrow" at bounding box center [544, 267] width 45 height 12
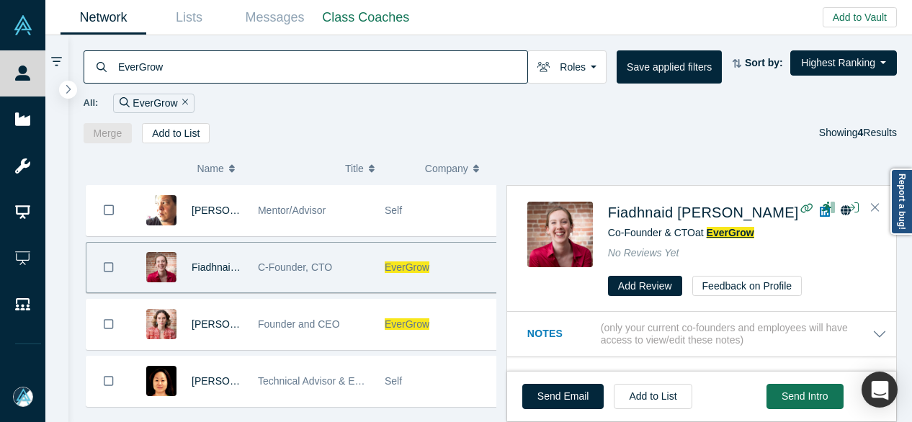
click at [738, 231] on span "EverGrow" at bounding box center [731, 233] width 48 height 12
drag, startPoint x: 187, startPoint y: 70, endPoint x: 94, endPoint y: 70, distance: 93.6
click at [94, 70] on div "EverGrow" at bounding box center [306, 66] width 444 height 33
paste input "KoalaLab"
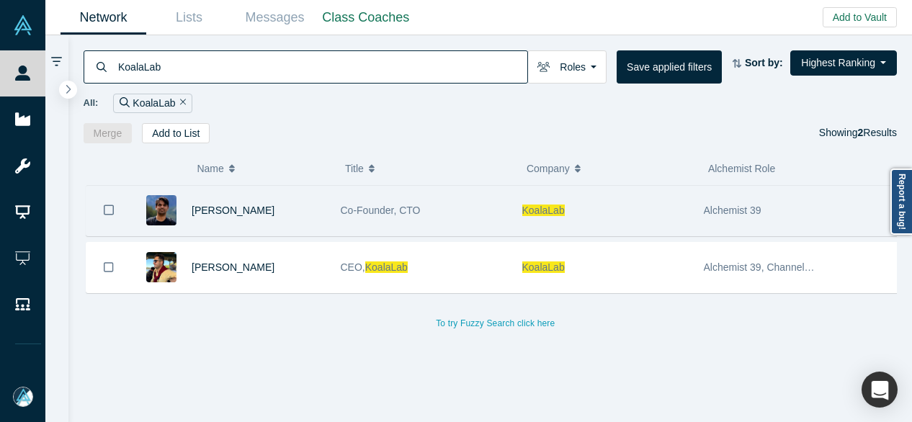
click at [536, 213] on span "KoalaLab" at bounding box center [543, 211] width 42 height 12
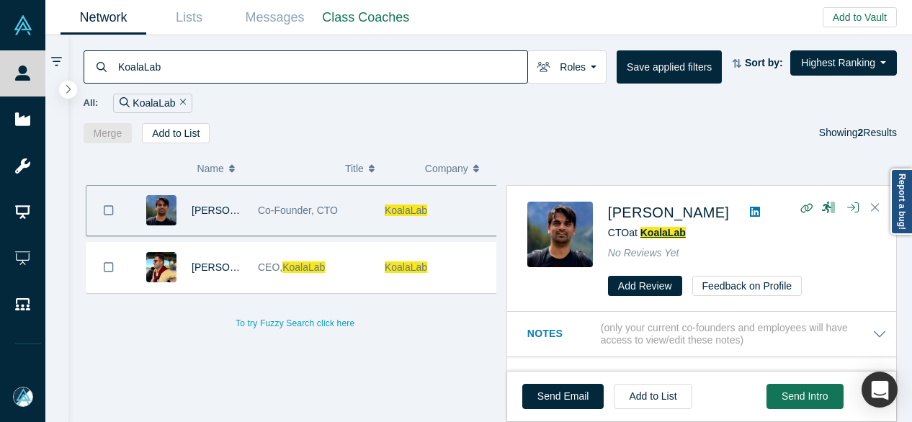
click at [667, 232] on span "KoalaLab" at bounding box center [662, 233] width 45 height 12
drag, startPoint x: 195, startPoint y: 68, endPoint x: 63, endPoint y: 62, distance: 131.9
click at [69, 64] on div "KoalaLab Roles Founders Faculty Mentors Alumni Mentor Angels VCs Corporate Inno…" at bounding box center [490, 89] width 844 height 108
paste input "Yield Tools, (yTools, Inc.), Cartesian Ventures"
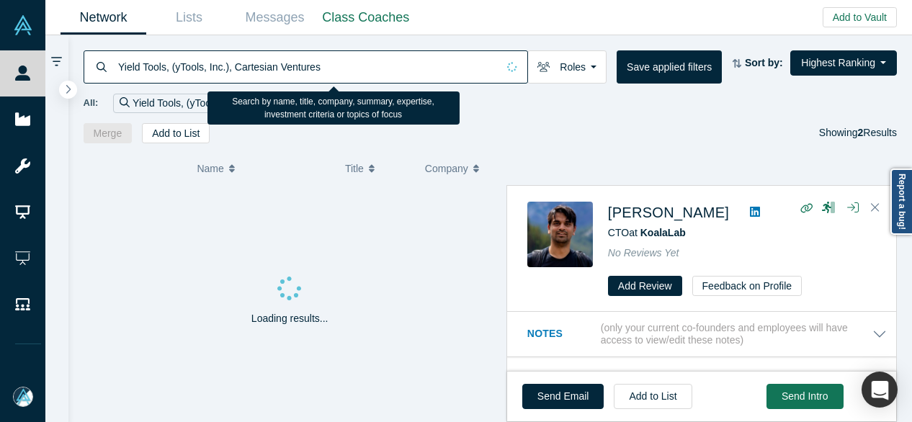
drag, startPoint x: 164, startPoint y: 66, endPoint x: 372, endPoint y: 71, distance: 207.5
click at [370, 69] on input "Yield Tools, (yTools, Inc.), Cartesian Ventures" at bounding box center [307, 67] width 380 height 34
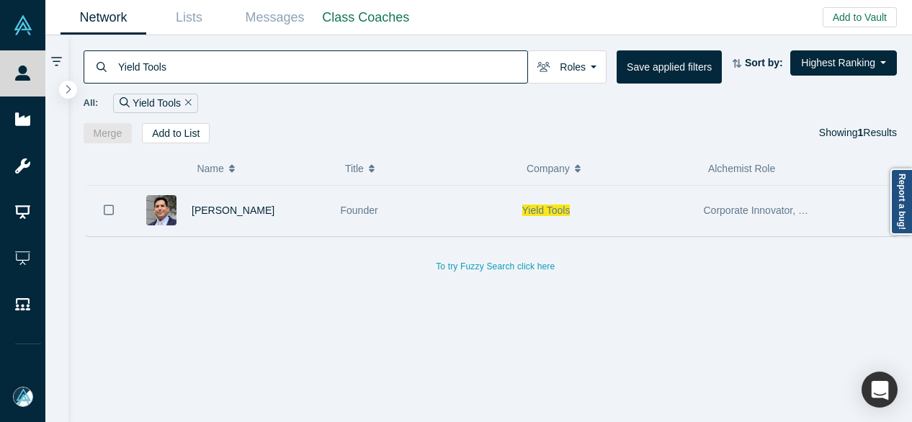
click at [540, 210] on span "Yield Tools" at bounding box center [546, 211] width 48 height 12
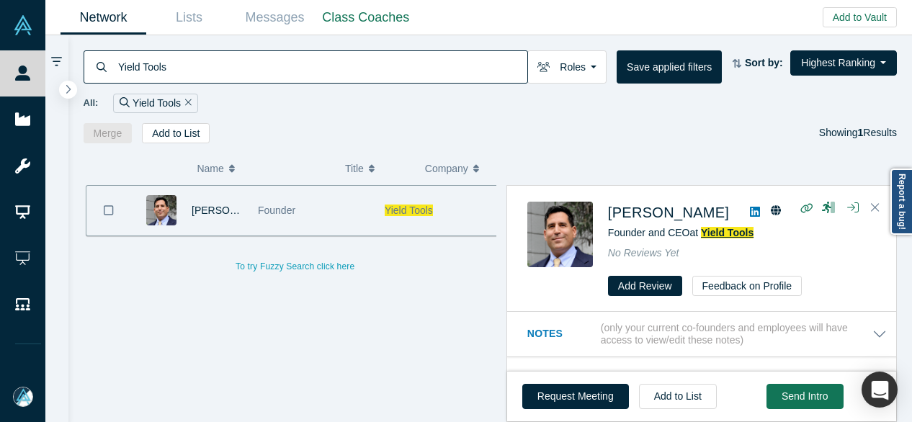
click at [715, 234] on span "Yield Tools" at bounding box center [727, 233] width 53 height 12
drag, startPoint x: 107, startPoint y: 71, endPoint x: 78, endPoint y: 65, distance: 29.4
click at [80, 67] on div "Yield Tools Roles Founders Faculty Mentors Alumni Mentor Angels VCs Corporate I…" at bounding box center [490, 89] width 844 height 108
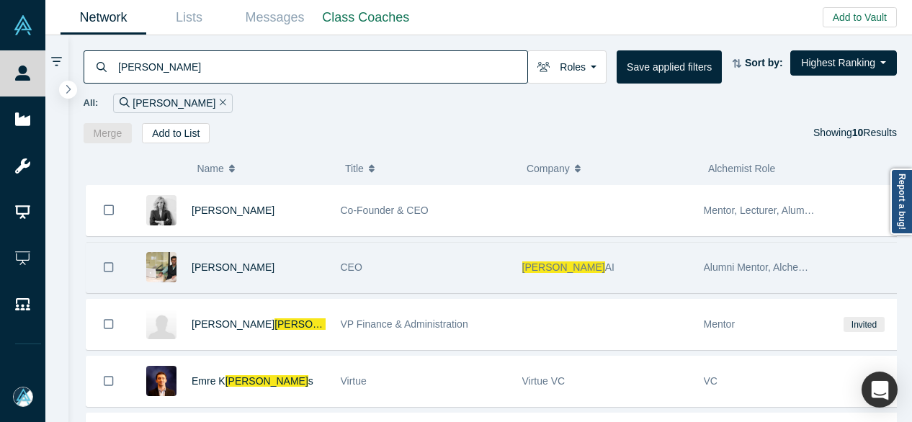
type input "[PERSON_NAME]"
click at [534, 267] on span "[PERSON_NAME]" at bounding box center [563, 267] width 83 height 12
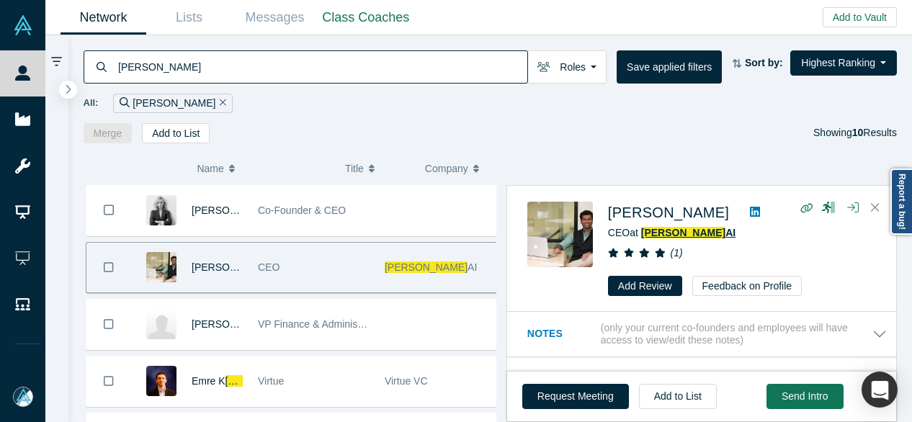
click at [661, 227] on span "[PERSON_NAME]" at bounding box center [683, 233] width 84 height 12
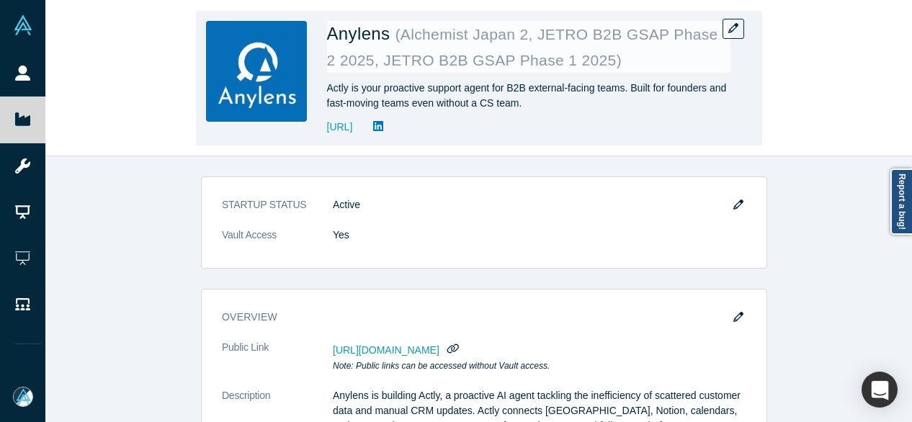
drag, startPoint x: 322, startPoint y: 138, endPoint x: 495, endPoint y: 133, distance: 172.9
click at [495, 133] on div "Anylens ( Alchemist Japan 2, JETRO B2B GSAP Phase 2 2025, JETRO B2B GSAP Phase …" at bounding box center [479, 78] width 566 height 135
copy link "https://actly.ai/customer-support/en/"
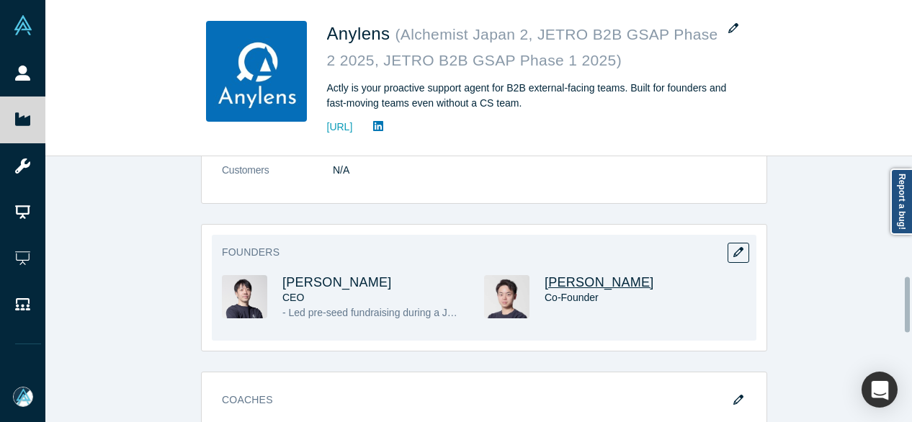
scroll to position [576, 0]
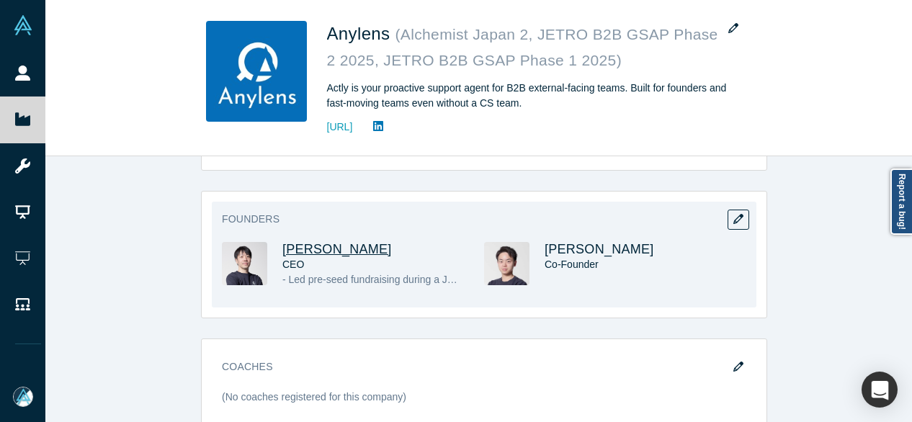
drag, startPoint x: 395, startPoint y: 251, endPoint x: 279, endPoint y: 246, distance: 115.4
click at [282, 246] on h3 "Katsutoshi Tabata" at bounding box center [370, 249] width 176 height 15
copy span "Katsutoshi Tabata"
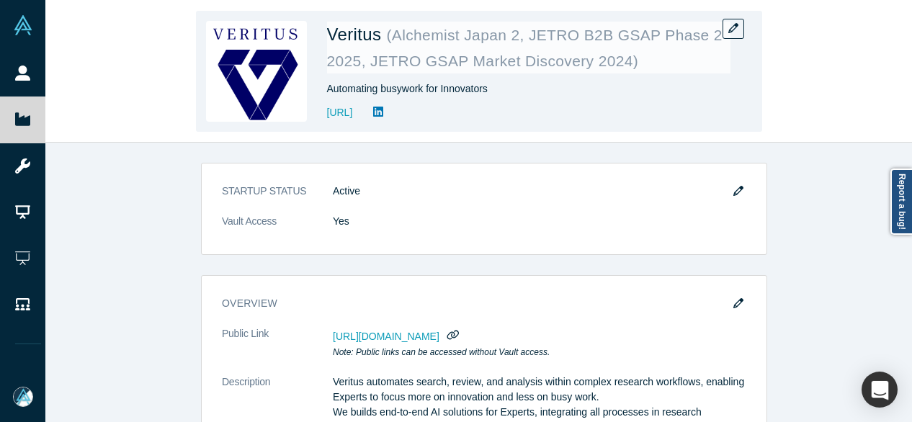
drag, startPoint x: 328, startPoint y: 122, endPoint x: 430, endPoint y: 122, distance: 102.3
click at [430, 122] on div "Veritus ( Alchemist Japan 2, JETRO B2B GSAP Phase 2 2025, JETRO GSAP Market Dis…" at bounding box center [479, 71] width 566 height 121
copy link "https://www.veritus.ai/"
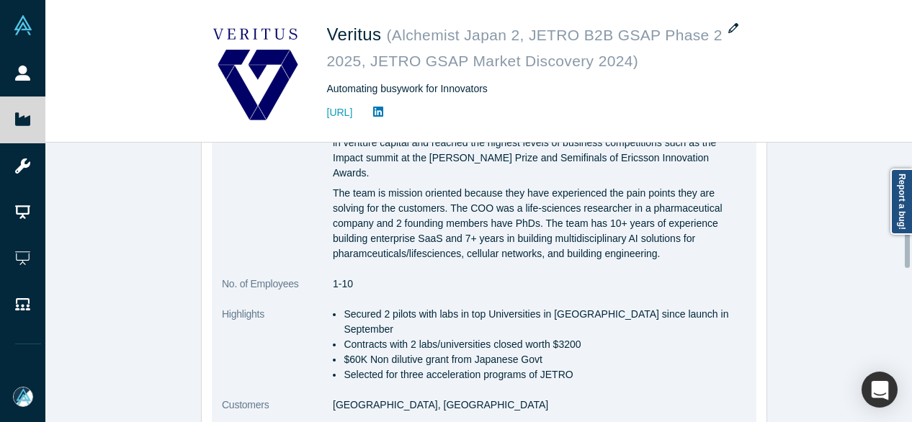
scroll to position [576, 0]
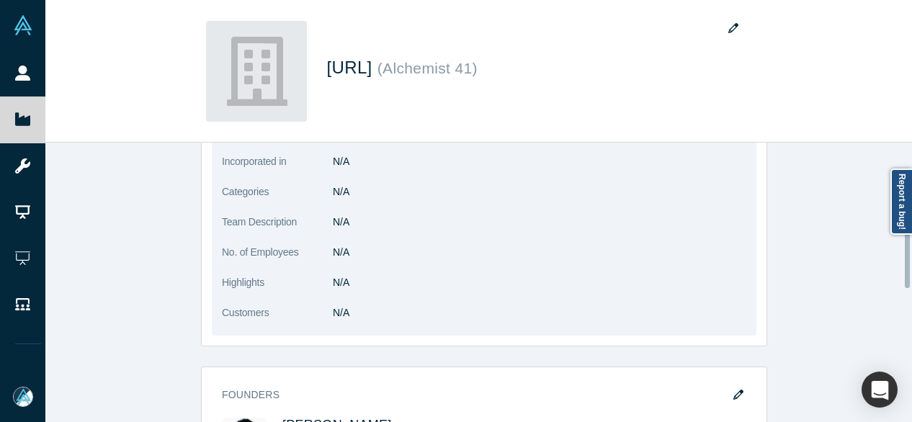
scroll to position [432, 0]
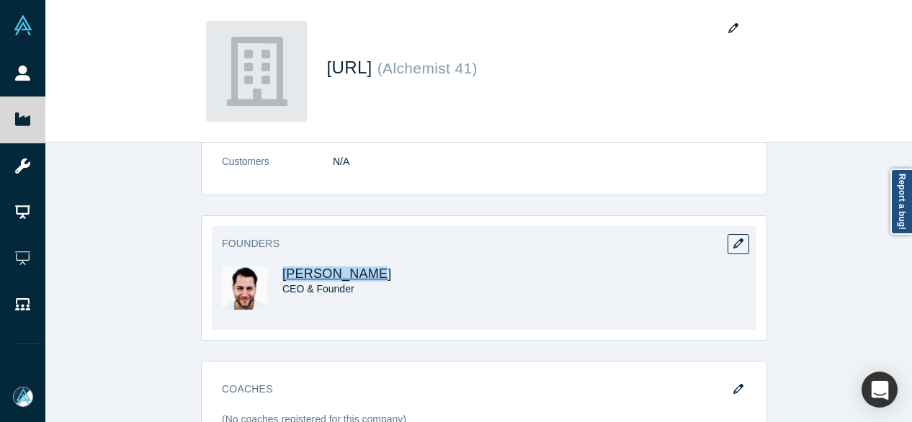
drag, startPoint x: 370, startPoint y: 268, endPoint x: 279, endPoint y: 267, distance: 90.0
click at [282, 267] on h3 "[PERSON_NAME]" at bounding box center [370, 274] width 176 height 15
copy span "[PERSON_NAME]"
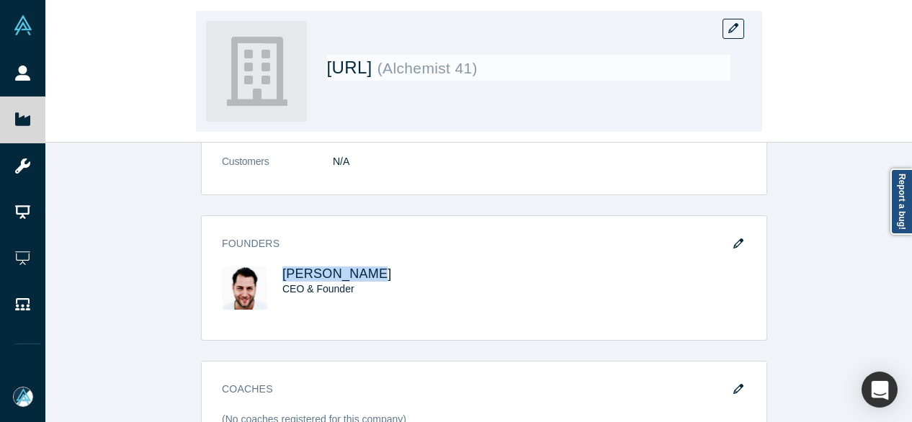
drag, startPoint x: 326, startPoint y: 77, endPoint x: 431, endPoint y: 76, distance: 105.2
click at [431, 76] on div "Lagrangian.ai ( Alchemist 41 )" at bounding box center [479, 71] width 566 height 121
copy span "Lagrangian.ai"
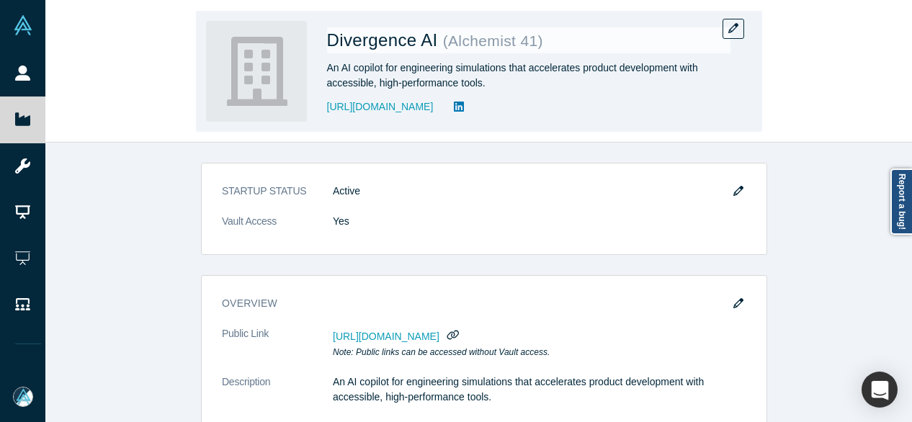
drag, startPoint x: 327, startPoint y: 116, endPoint x: 431, endPoint y: 122, distance: 104.6
click at [430, 120] on div "Divergence AI ( Alchemist 41 ) An AI copilot for engineering simulations that a…" at bounding box center [528, 71] width 403 height 101
copy link "[URL][DOMAIN_NAME]"
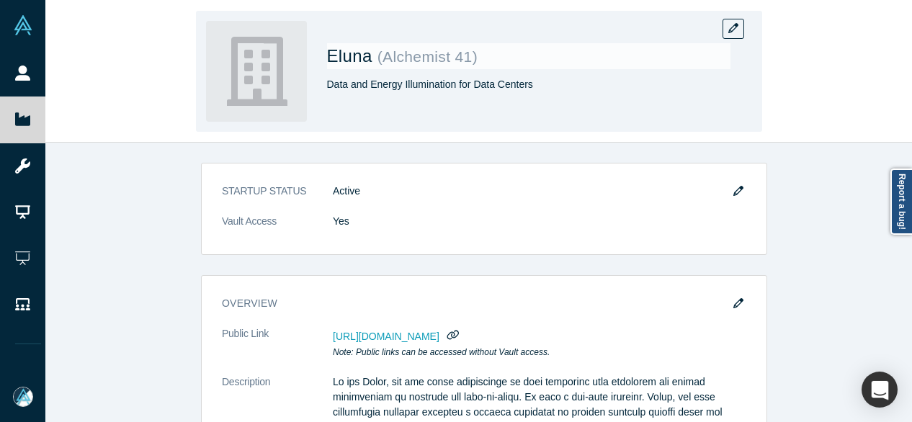
drag, startPoint x: 327, startPoint y: 58, endPoint x: 329, endPoint y: 77, distance: 18.9
click at [327, 60] on span "Eluna" at bounding box center [352, 55] width 50 height 19
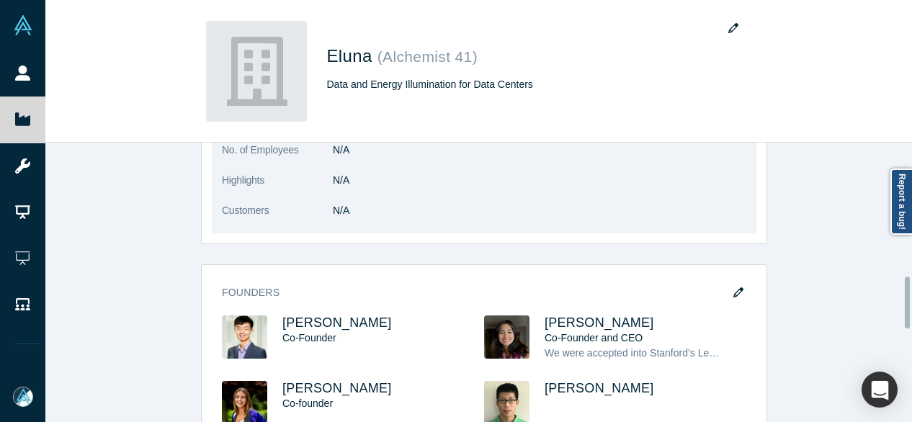
scroll to position [720, 0]
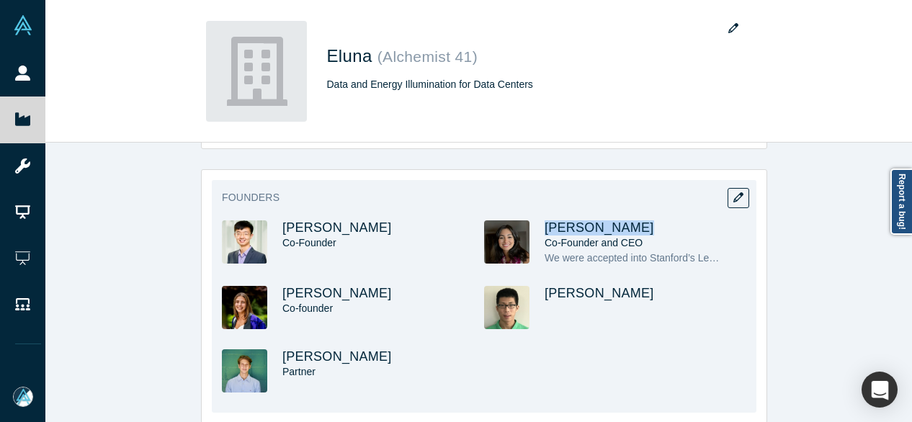
drag, startPoint x: 642, startPoint y: 225, endPoint x: 538, endPoint y: 227, distance: 103.7
click at [538, 227] on div "Roya Meykadeh Co-Founder and CEO We were accepted into Stanford’s Lean Launchpa…" at bounding box center [615, 253] width 262 height 66
copy span "Roya Meykadeh"
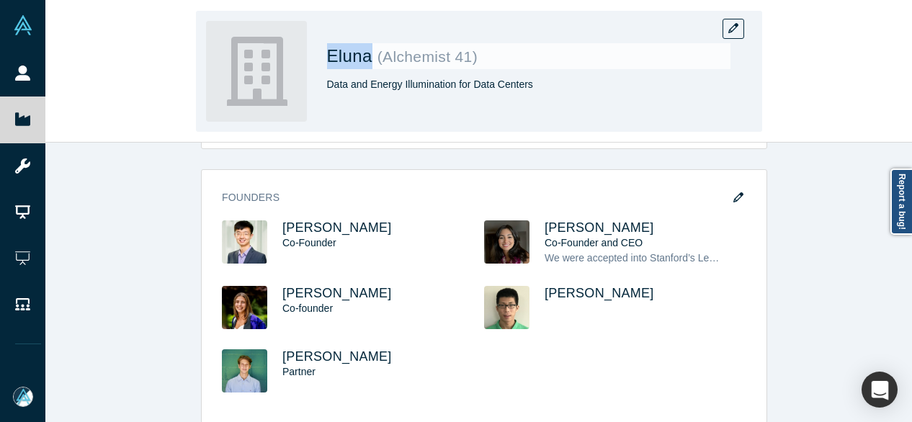
drag, startPoint x: 321, startPoint y: 60, endPoint x: 366, endPoint y: 73, distance: 47.2
click at [366, 73] on div "Eluna ( Alchemist 41 ) Data and Energy Illumination for Data Centers" at bounding box center [479, 71] width 566 height 121
copy span "Eluna"
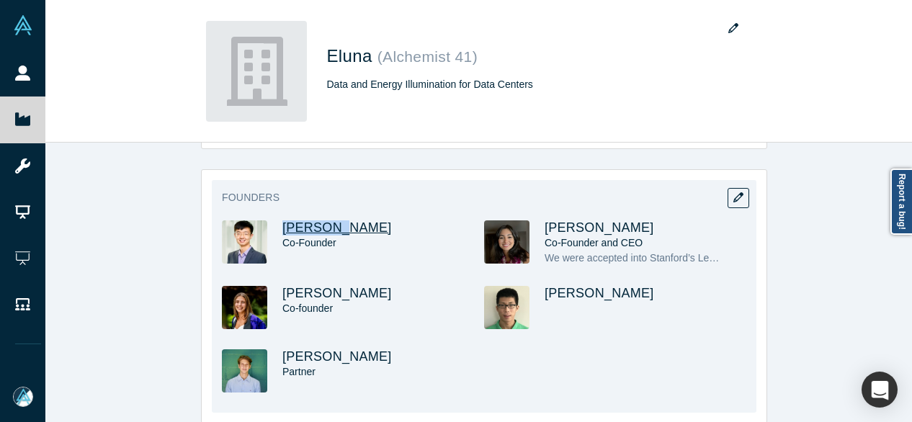
drag, startPoint x: 338, startPoint y: 228, endPoint x: 277, endPoint y: 228, distance: 60.5
click at [282, 228] on h3 "Fred Fan" at bounding box center [370, 227] width 176 height 15
copy span "Fred Fan"
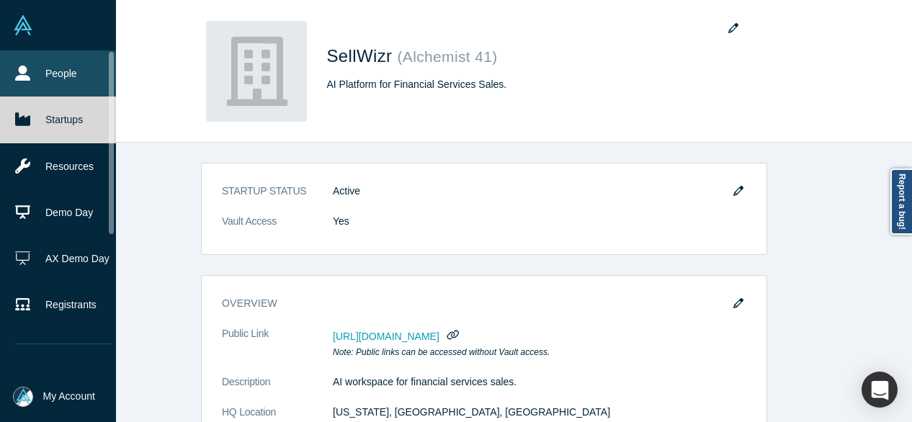
click at [48, 76] on link "People" at bounding box center [63, 73] width 127 height 46
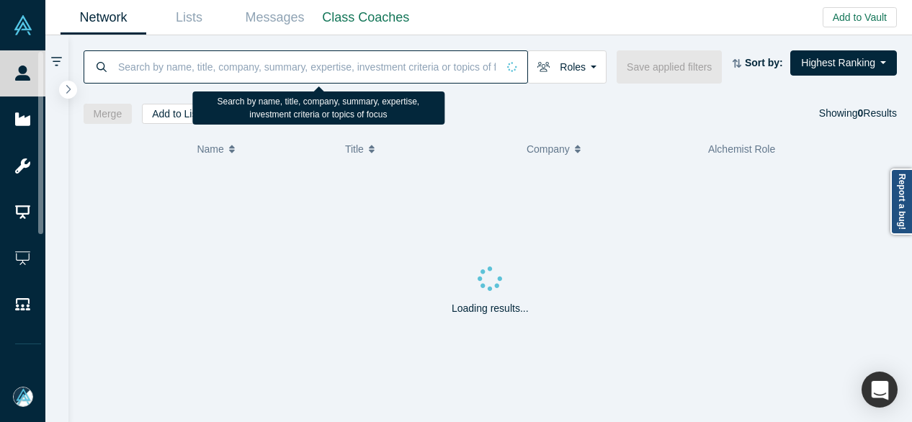
click at [200, 67] on input at bounding box center [307, 67] width 380 height 34
paste input "[EMAIL_ADDRESS][DOMAIN_NAME]"
type input "[EMAIL_ADDRESS][DOMAIN_NAME]"
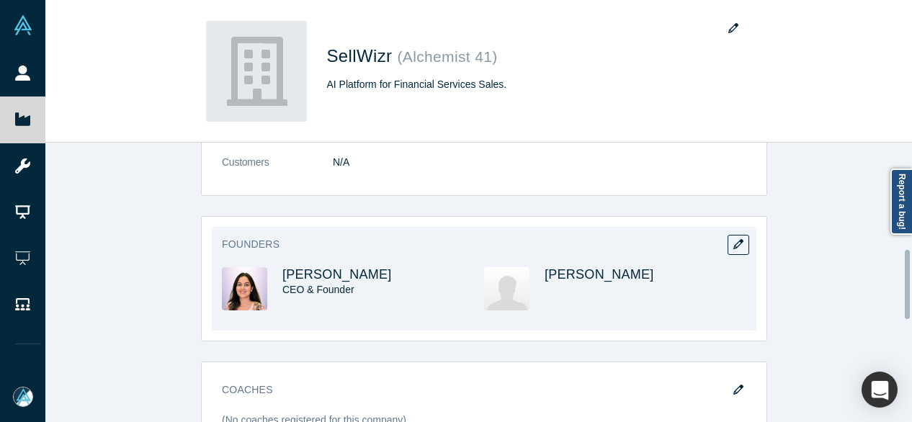
scroll to position [432, 0]
drag, startPoint x: 364, startPoint y: 274, endPoint x: 277, endPoint y: 270, distance: 87.3
click at [276, 270] on div "Anku Chahal CEO & Founder" at bounding box center [353, 298] width 262 height 63
copy span "[PERSON_NAME]"
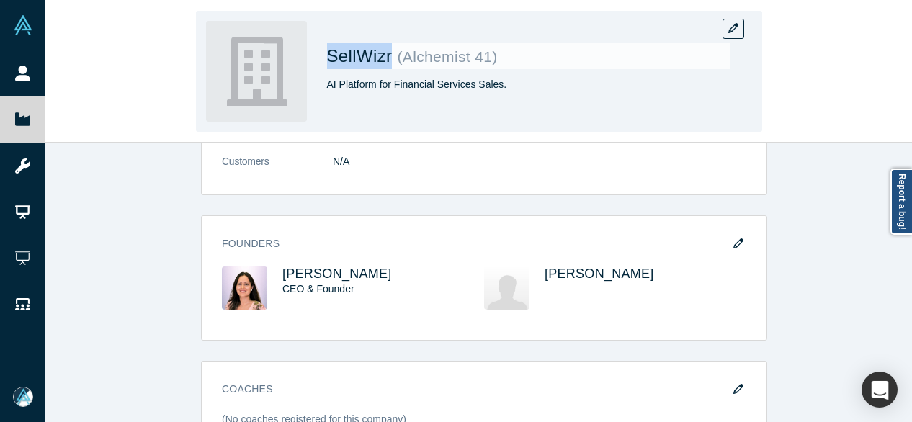
drag, startPoint x: 324, startPoint y: 64, endPoint x: 392, endPoint y: 70, distance: 68.0
click at [392, 70] on div "SellWizr ( Alchemist 41 ) AI Platform for Financial Services Sales." at bounding box center [479, 71] width 566 height 121
copy span "SellWizr"
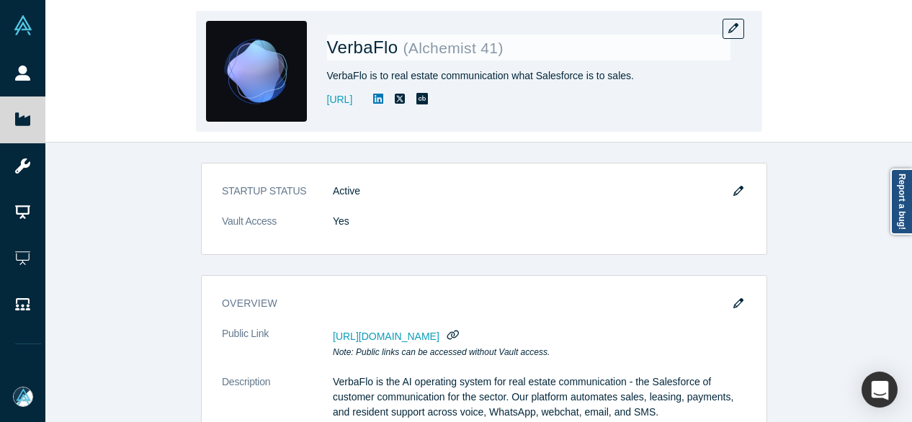
drag, startPoint x: 324, startPoint y: 117, endPoint x: 416, endPoint y: 107, distance: 92.7
click at [416, 107] on div "VerbaFlo ( Alchemist 41 ) VerbaFlo is to real estate communication what Salesfo…" at bounding box center [479, 71] width 566 height 121
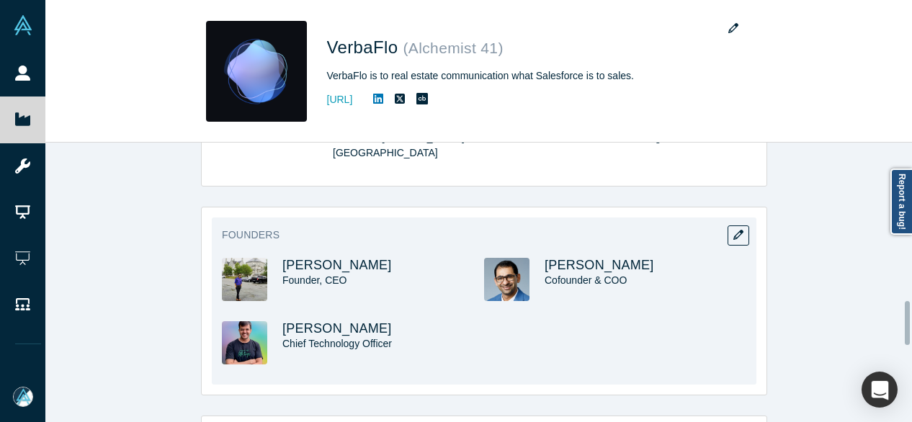
scroll to position [1008, 0]
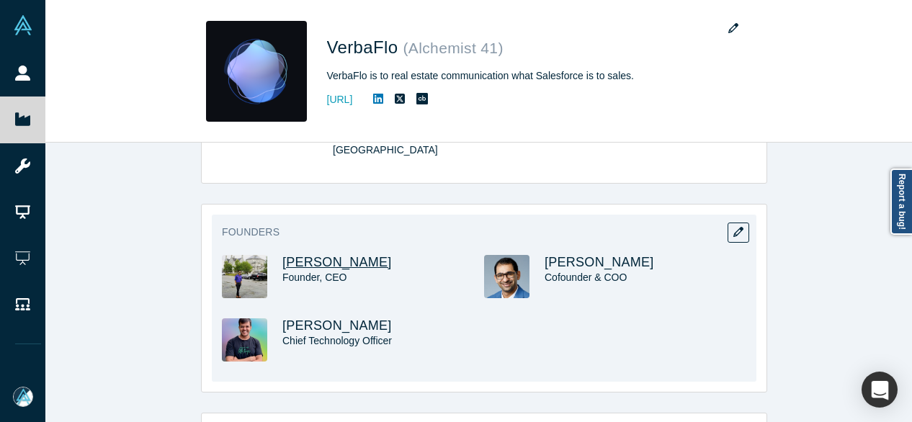
drag, startPoint x: 381, startPoint y: 249, endPoint x: 277, endPoint y: 247, distance: 104.5
click at [282, 255] on h3 "Sayantan Biswas" at bounding box center [370, 262] width 176 height 15
copy span "Sayantan Biswas"
drag, startPoint x: 366, startPoint y: 310, endPoint x: 272, endPoint y: 314, distance: 93.7
click at [271, 318] on div "Abhishek Garg Chief Technology Officer" at bounding box center [353, 349] width 262 height 63
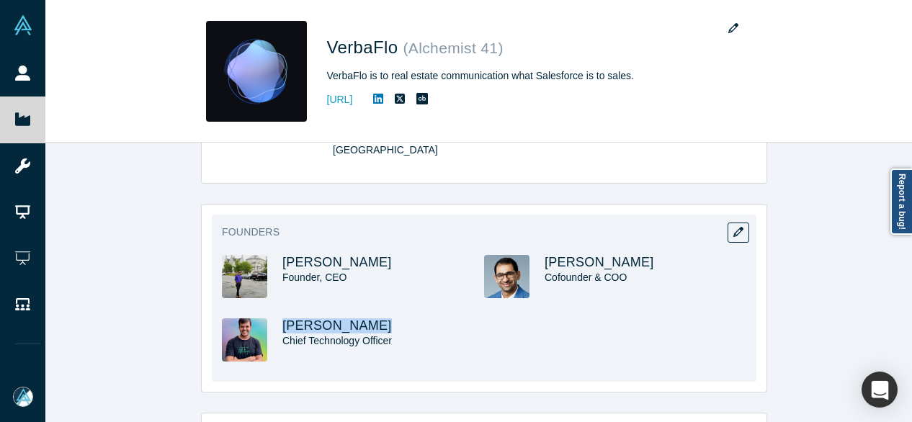
copy span "Abhishek Garg"
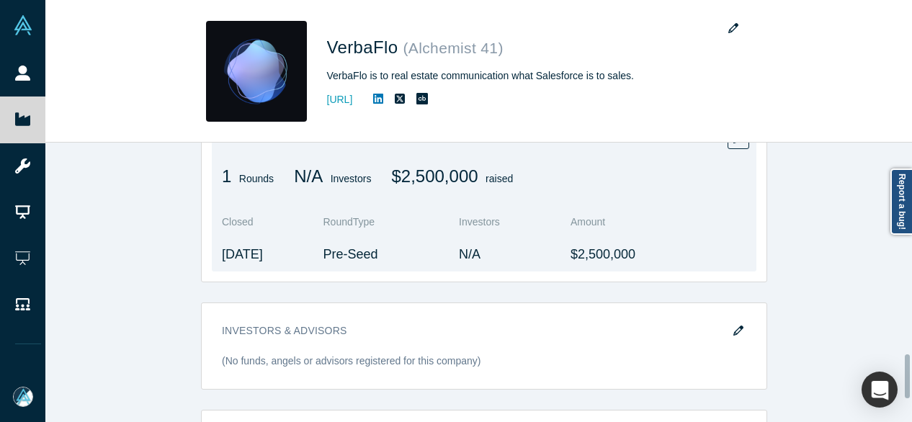
scroll to position [1351, 0]
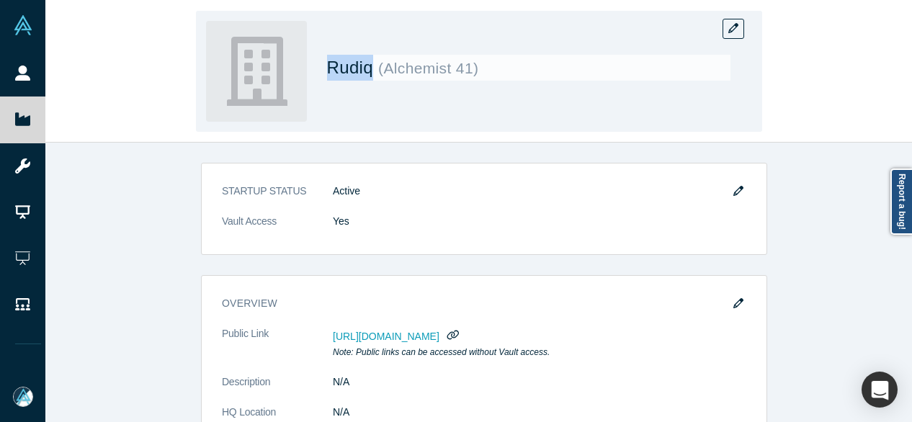
drag, startPoint x: 326, startPoint y: 74, endPoint x: 369, endPoint y: 80, distance: 43.6
click at [369, 80] on div "Rudiq ( Alchemist 41 )" at bounding box center [479, 71] width 566 height 121
copy span "Rudiq"
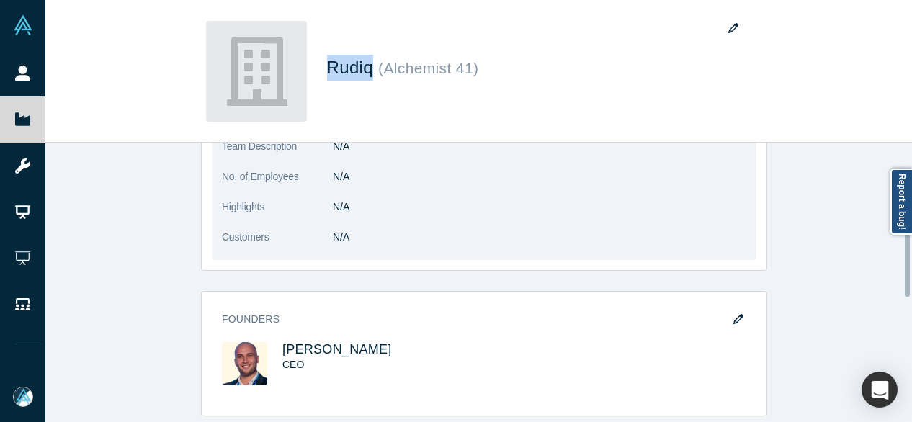
scroll to position [360, 0]
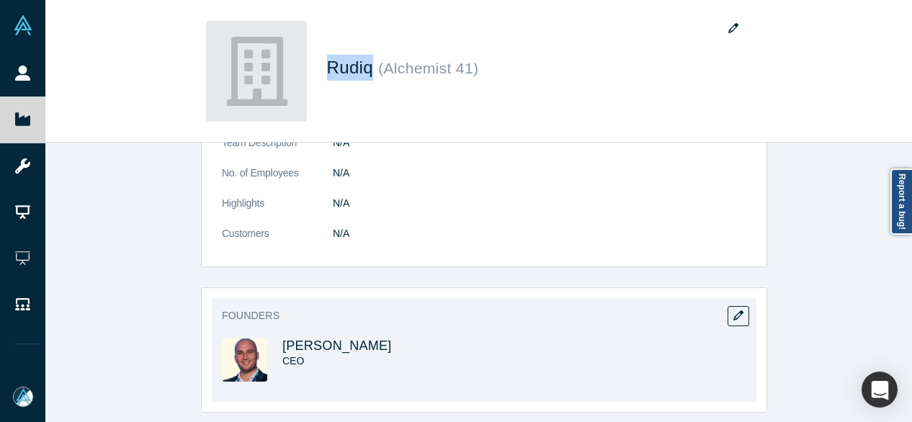
drag, startPoint x: 280, startPoint y: 331, endPoint x: 461, endPoint y: 338, distance: 180.9
click at [461, 338] on div "Founders [PERSON_NAME] CEO" at bounding box center [484, 350] width 545 height 104
copy span "[PERSON_NAME]"
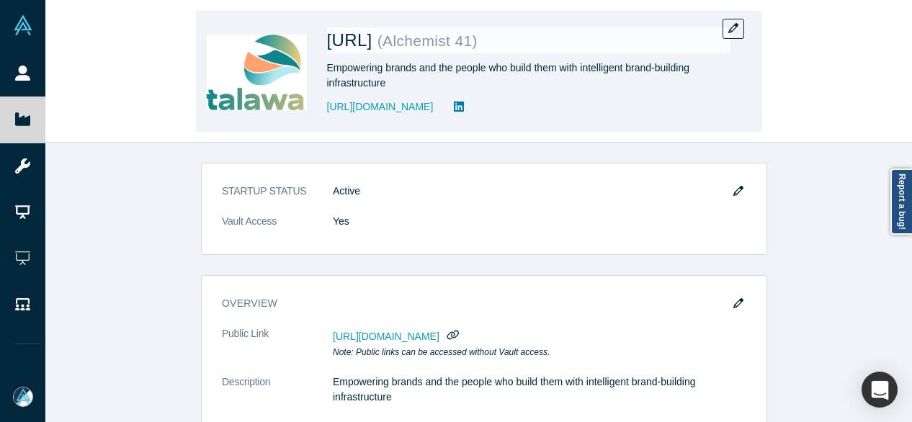
drag, startPoint x: 326, startPoint y: 117, endPoint x: 509, endPoint y: 115, distance: 182.3
click at [509, 115] on div "Talawa.ai ( Alchemist 41 ) Empowering brands and the people who build them with…" at bounding box center [479, 71] width 566 height 121
copy link "https://dot-stealer-8118.typedream.app/"
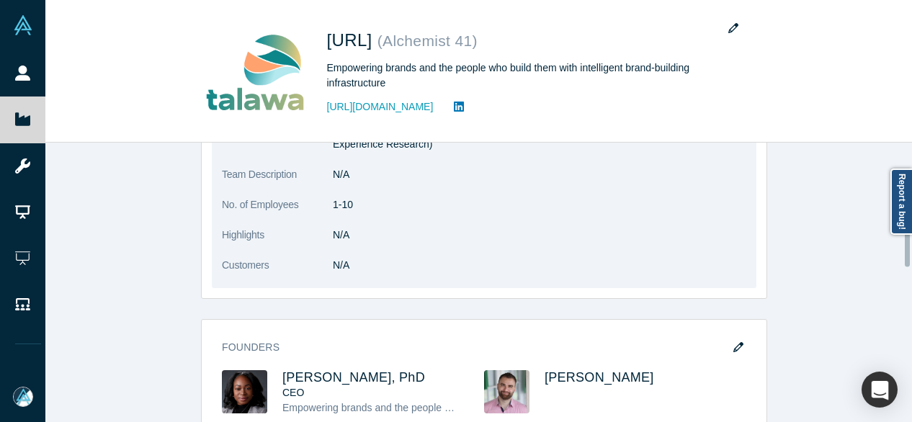
scroll to position [360, 0]
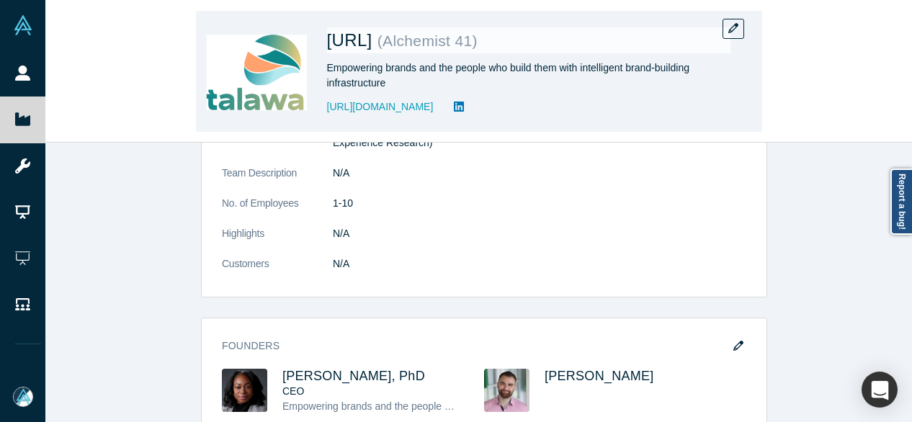
drag, startPoint x: 328, startPoint y: 41, endPoint x: 394, endPoint y: 54, distance: 66.8
click at [394, 54] on div "Talawa.ai ( Alchemist 41 )" at bounding box center [528, 44] width 403 height 34
copy span "Talawa.ai"
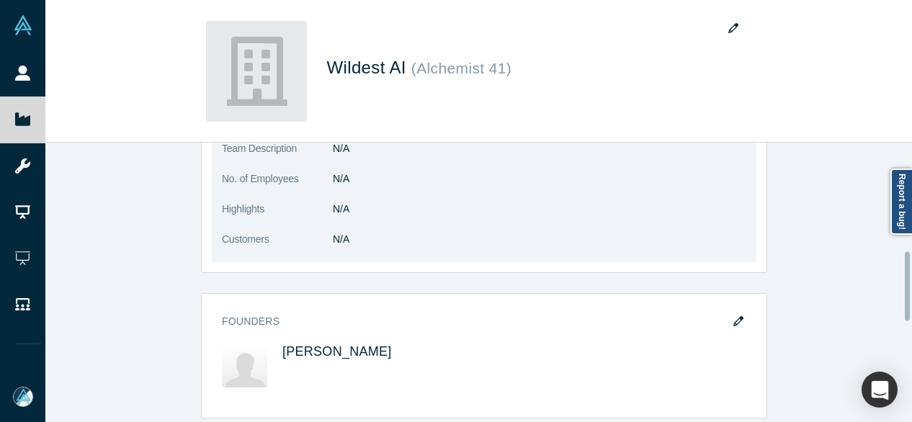
scroll to position [504, 0]
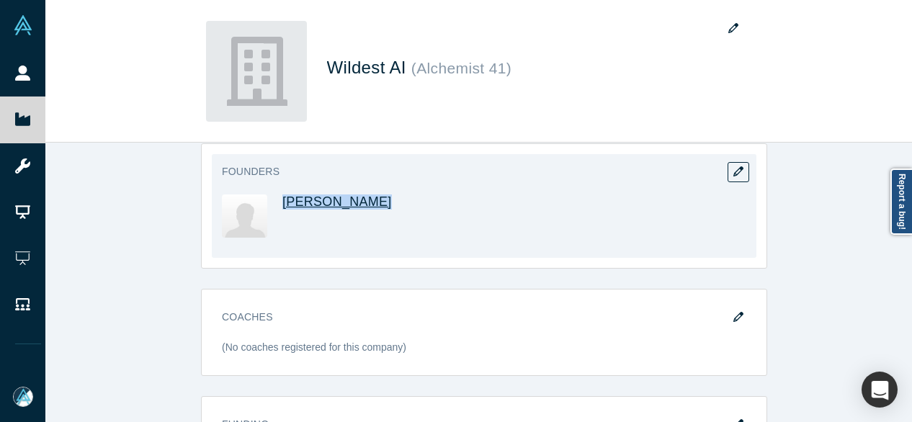
drag, startPoint x: 366, startPoint y: 205, endPoint x: 279, endPoint y: 194, distance: 87.0
click at [282, 194] on div "Avikalp Gupta" at bounding box center [383, 215] width 202 height 43
copy span "Avikalp Gupta"
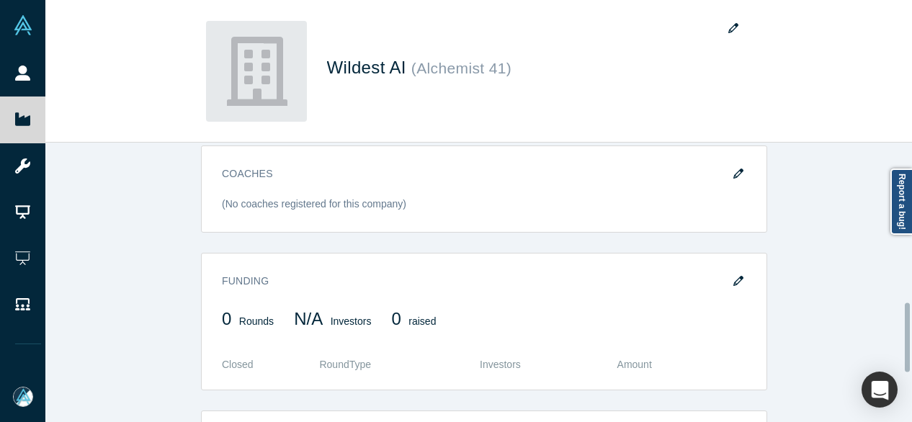
scroll to position [648, 0]
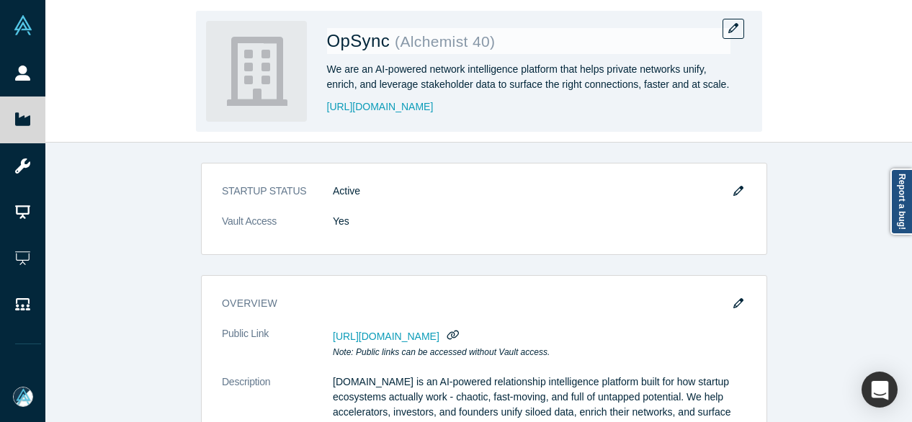
drag, startPoint x: 318, startPoint y: 117, endPoint x: 434, endPoint y: 123, distance: 115.4
click at [434, 123] on div "OpSync ( Alchemist 40 ) We are an AI-powered network intelligence platform that…" at bounding box center [479, 71] width 566 height 121
copy link "[URL][DOMAIN_NAME]"
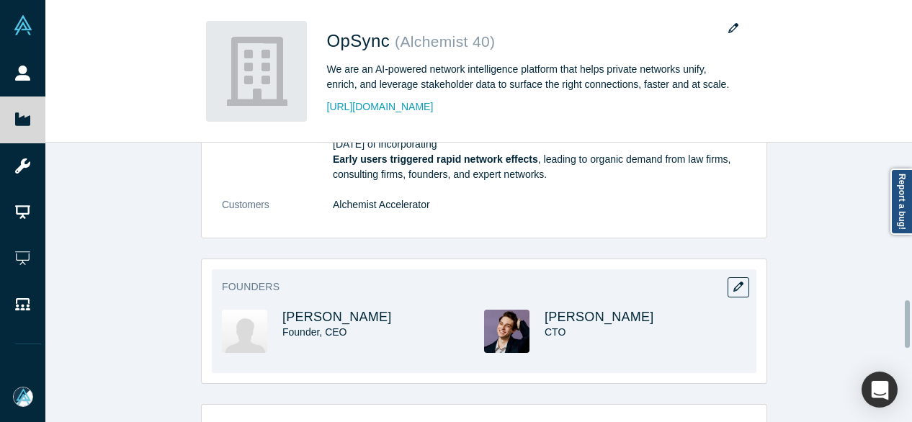
scroll to position [936, 0]
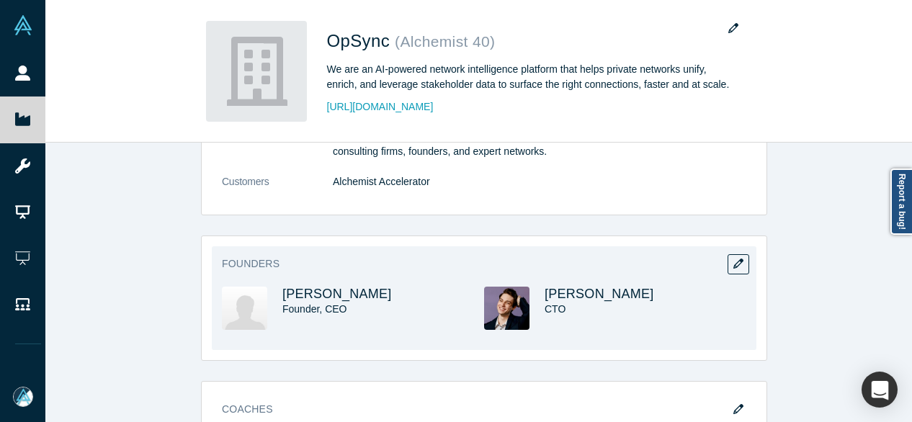
drag, startPoint x: 377, startPoint y: 295, endPoint x: 271, endPoint y: 295, distance: 106.6
click at [271, 295] on div "[PERSON_NAME] Founder, CEO" at bounding box center [353, 318] width 262 height 63
copy span "[PERSON_NAME]"
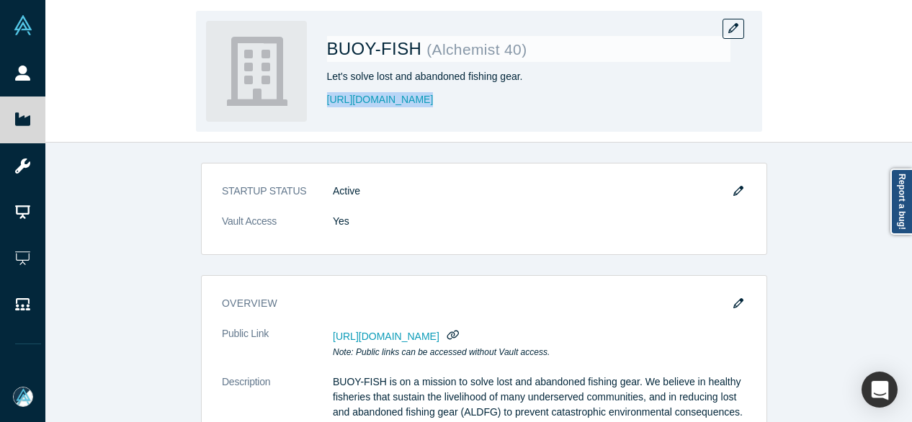
drag, startPoint x: 427, startPoint y: 104, endPoint x: 321, endPoint y: 102, distance: 105.9
click at [321, 102] on div "BUOY-FISH ( Alchemist 40 ) Let's solve lost and abandoned fishing gear. https:/…" at bounding box center [479, 71] width 566 height 121
copy link "https://buoy.fish/"
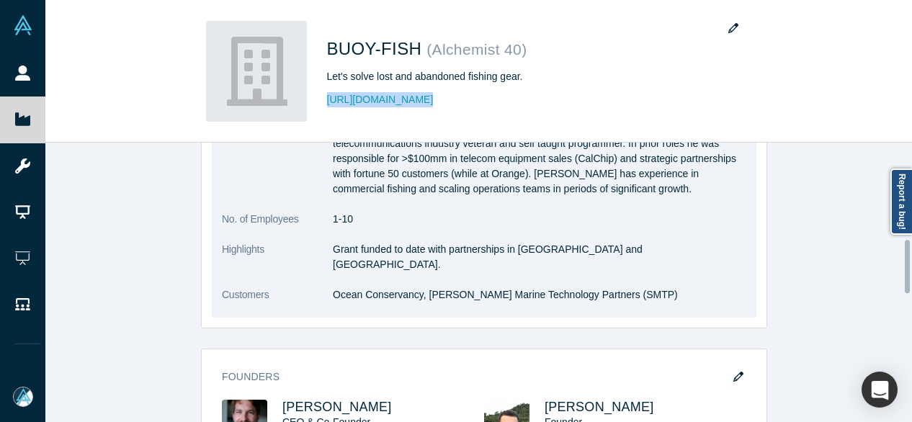
scroll to position [504, 0]
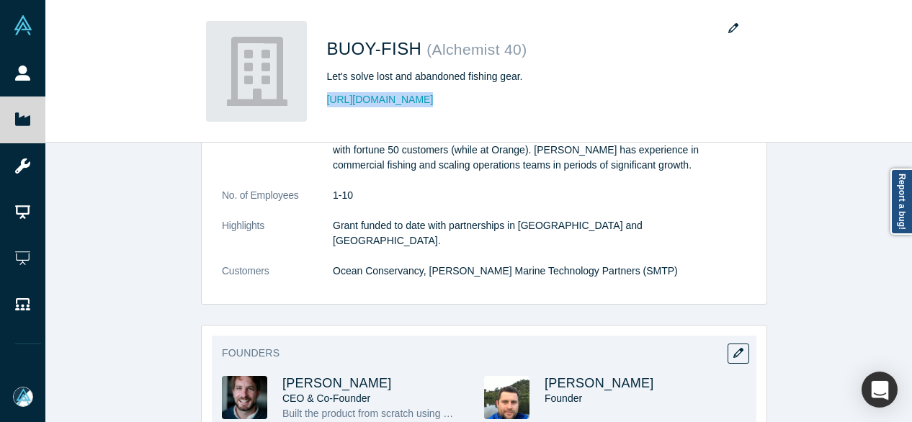
drag, startPoint x: 400, startPoint y: 371, endPoint x: 275, endPoint y: 362, distance: 124.9
click at [282, 376] on h3 "Jameson Buffmire" at bounding box center [370, 383] width 176 height 15
copy span "Jameson Buffmire"
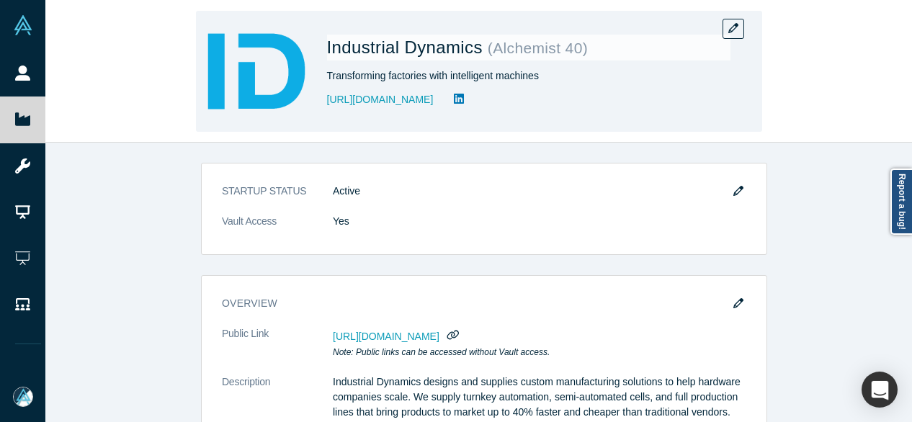
drag, startPoint x: 325, startPoint y: 109, endPoint x: 507, endPoint y: 107, distance: 182.2
click at [507, 107] on div "Industrial Dynamics ( Alchemist 40 ) Transforming factories with intelligent ma…" at bounding box center [479, 71] width 566 height 121
copy link "[URL][DOMAIN_NAME]"
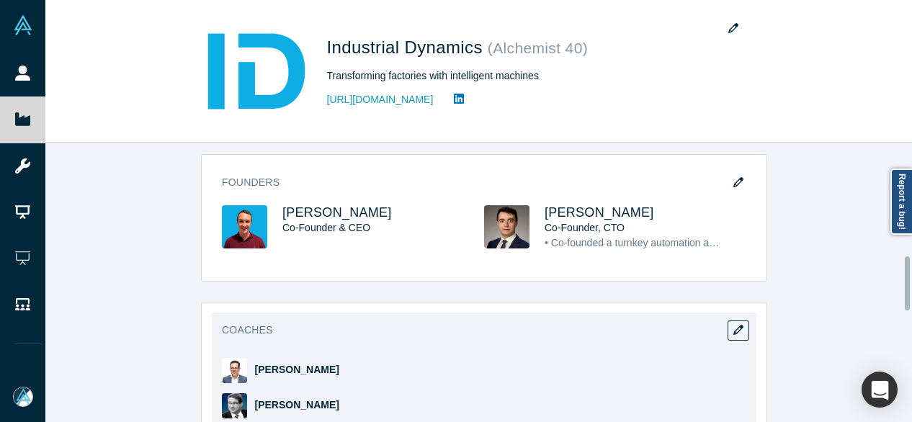
scroll to position [720, 0]
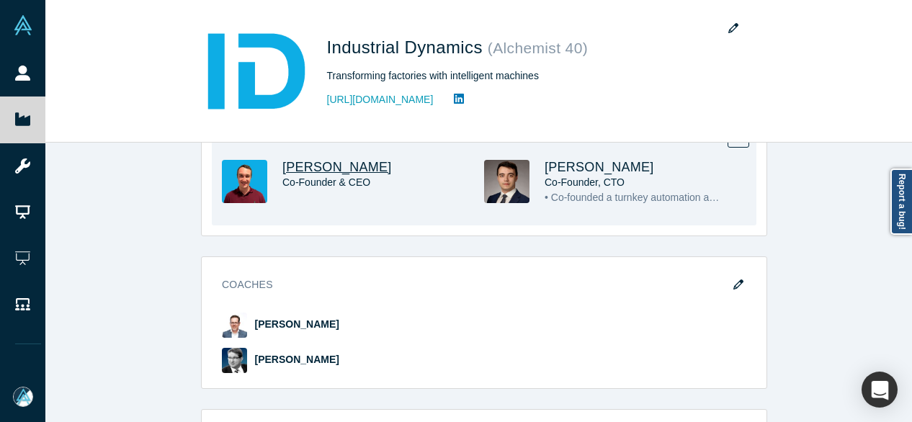
drag, startPoint x: 378, startPoint y: 166, endPoint x: 279, endPoint y: 161, distance: 98.8
click at [282, 161] on h3 "[PERSON_NAME]" at bounding box center [370, 167] width 176 height 15
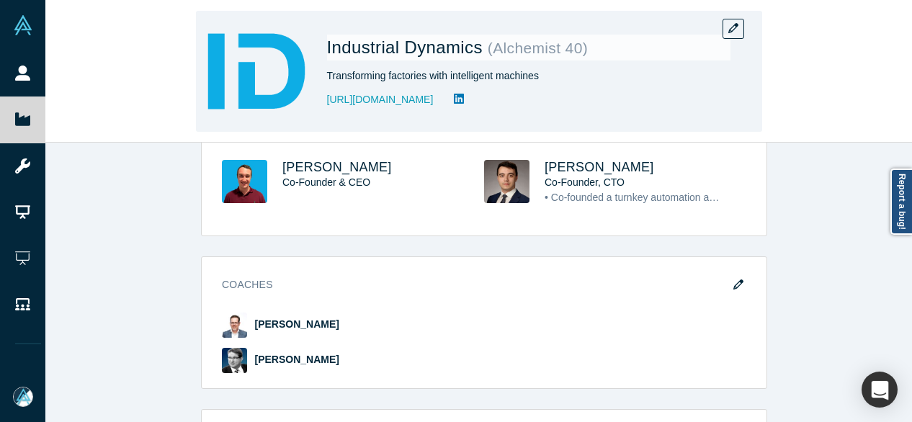
copy span "[PERSON_NAME]"
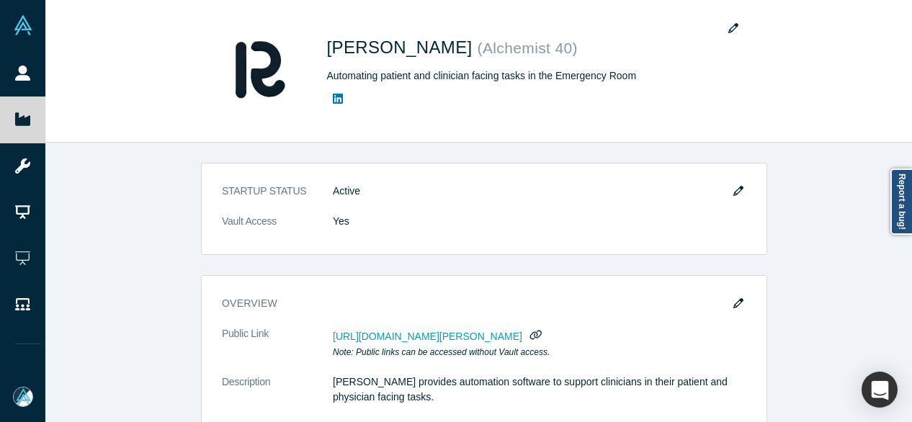
click at [861, 162] on div "STARTUP STATUS Active Vault Access Yes overview Public Link https://vault.alche…" at bounding box center [483, 288] width 877 height 290
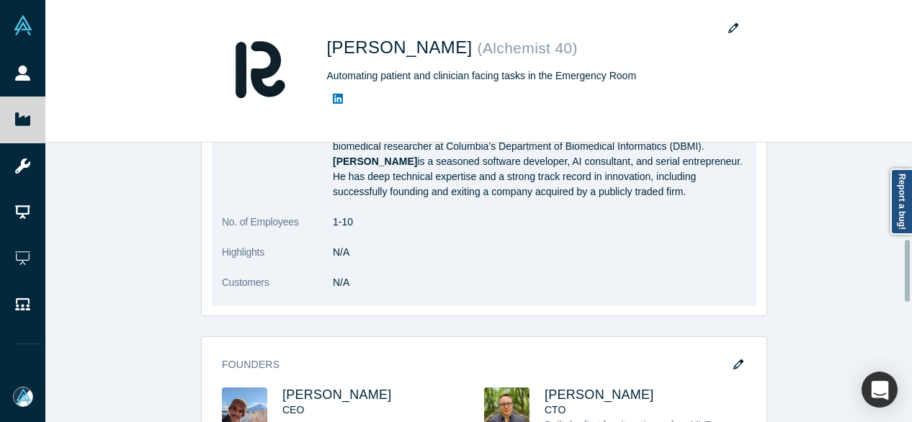
scroll to position [504, 0]
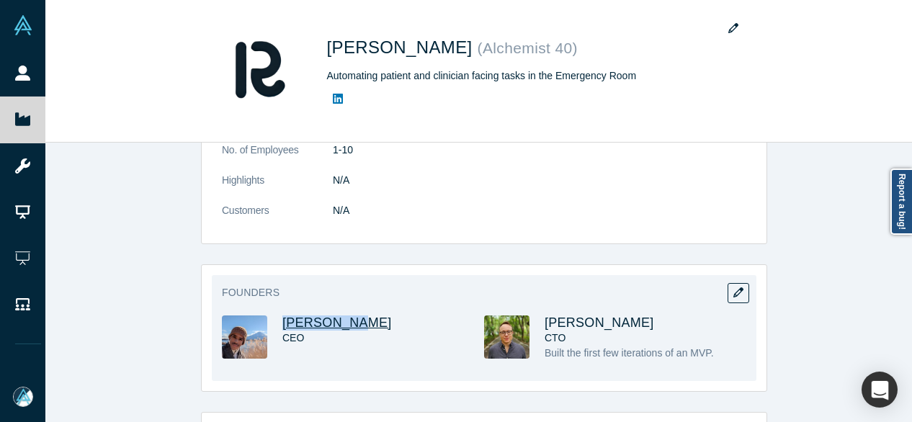
drag, startPoint x: 359, startPoint y: 323, endPoint x: 282, endPoint y: 317, distance: 76.6
click at [282, 318] on h3 "Mutaz Musa" at bounding box center [370, 322] width 176 height 15
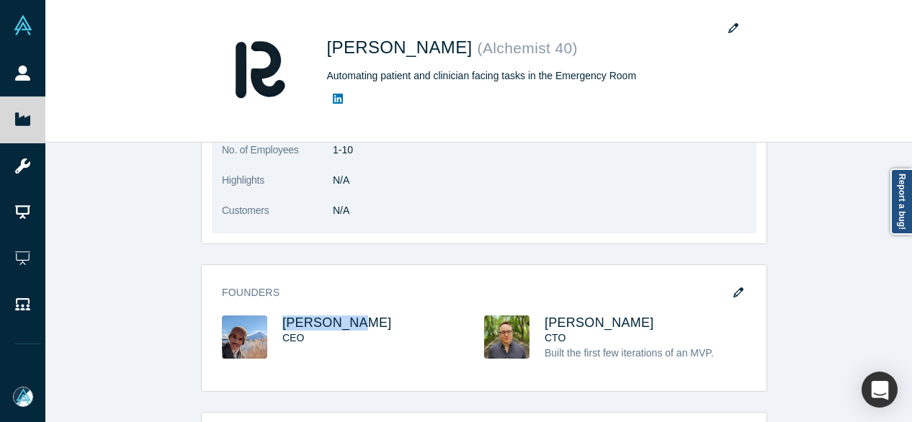
copy span "Mutaz Musa"
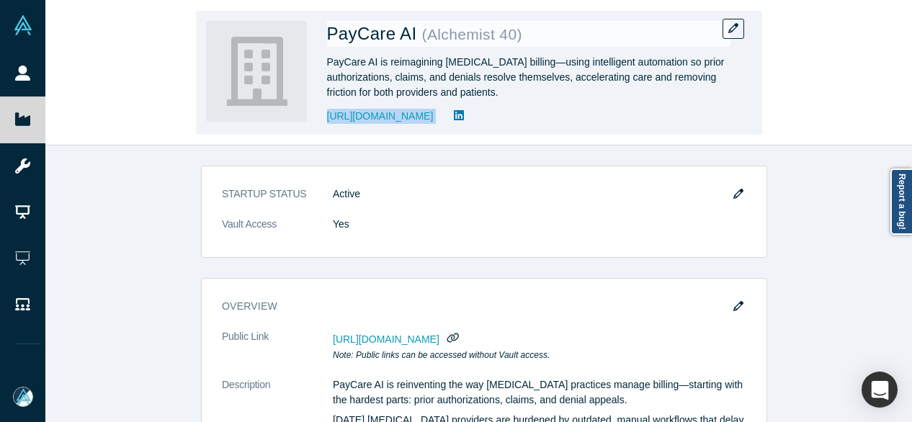
drag, startPoint x: 432, startPoint y: 130, endPoint x: 326, endPoint y: 123, distance: 106.8
click at [326, 123] on div "PayCare AI ( Alchemist 40 ) PayCare AI is reimagining [MEDICAL_DATA] billing—us…" at bounding box center [479, 73] width 566 height 124
copy div "[URL][DOMAIN_NAME]"
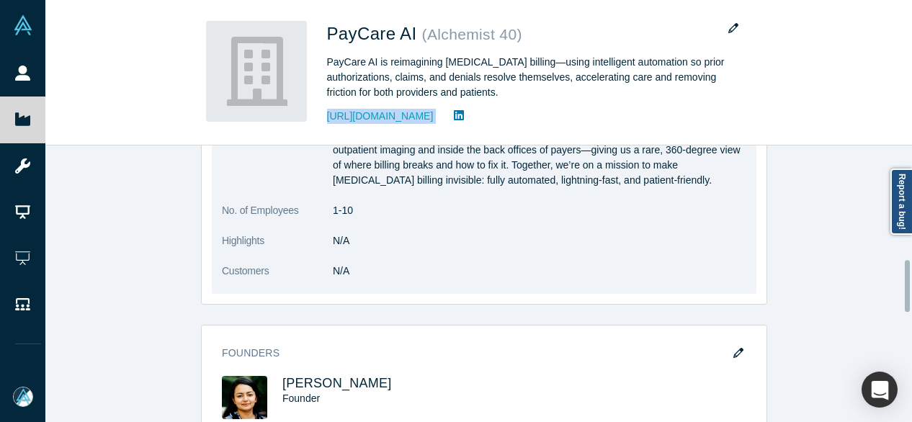
scroll to position [648, 0]
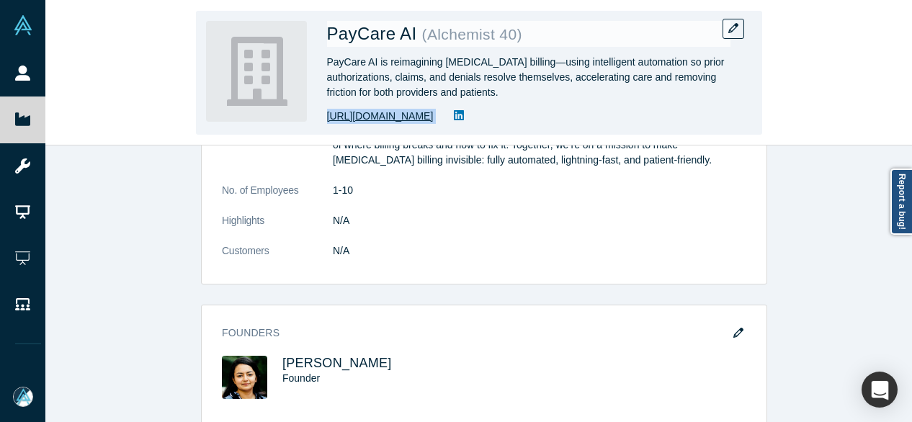
click at [357, 119] on link "https://paycareai.com" at bounding box center [380, 116] width 107 height 15
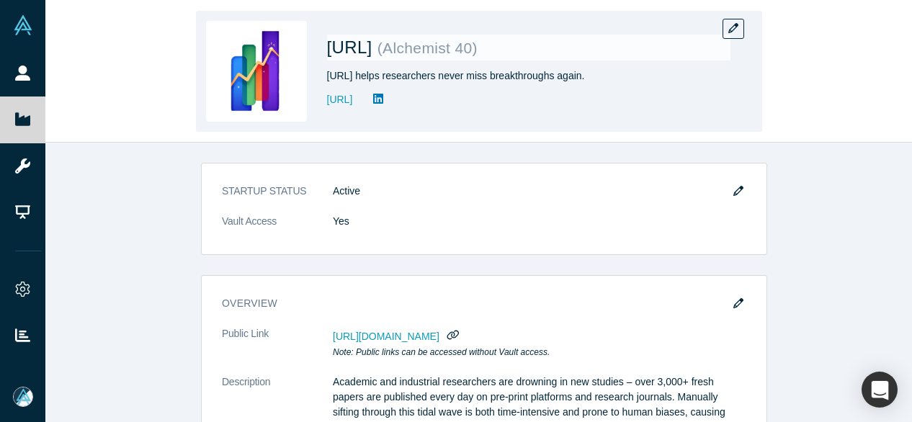
click at [407, 109] on div "Tally.AI ( Alchemist 40 ) Tally.AI helps researchers never miss breakthroughs a…" at bounding box center [528, 71] width 403 height 101
drag, startPoint x: 434, startPoint y: 104, endPoint x: 327, endPoint y: 104, distance: 106.6
click at [327, 104] on div "https://www.gotally.ai/" at bounding box center [528, 99] width 403 height 17
copy link "https://www.gotally.ai/"
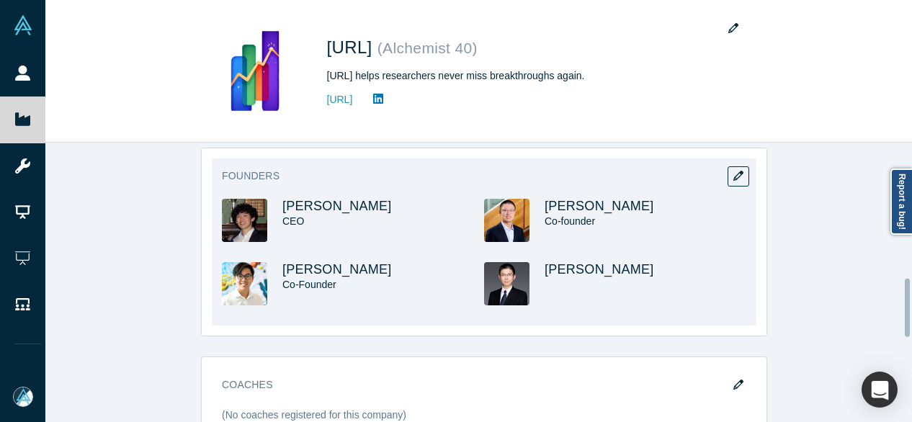
scroll to position [648, 0]
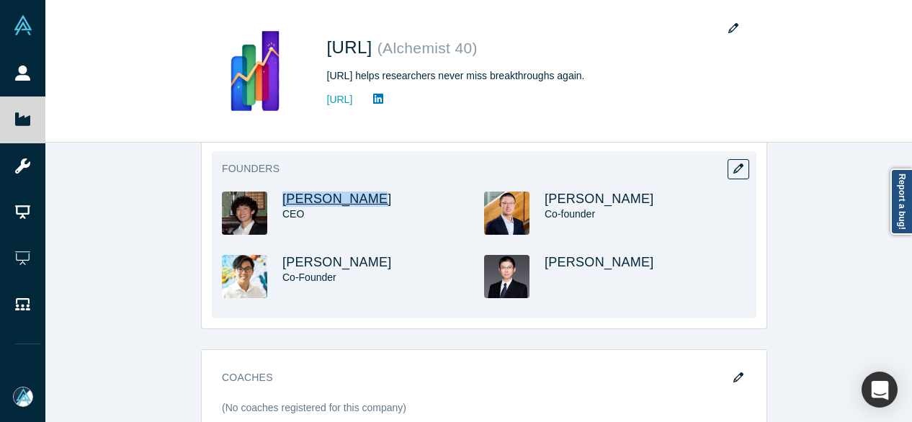
drag, startPoint x: 379, startPoint y: 195, endPoint x: 279, endPoint y: 197, distance: 100.1
click at [282, 197] on h3 "George Cheng" at bounding box center [370, 199] width 176 height 15
copy span "George Cheng"
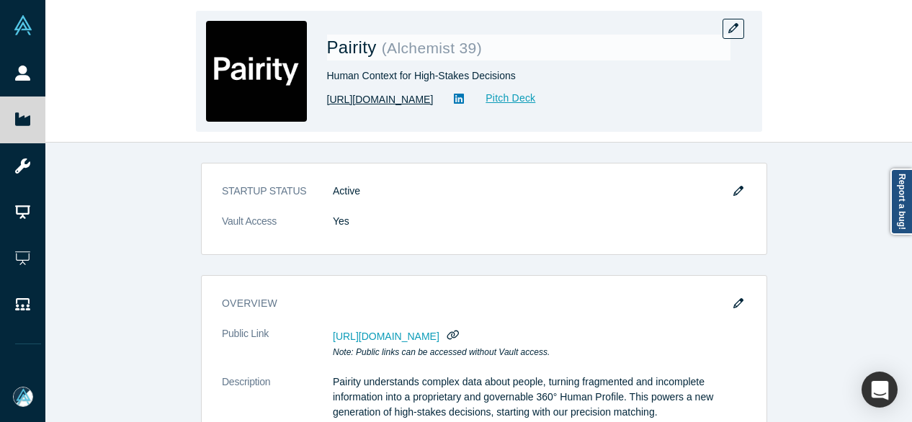
drag, startPoint x: 406, startPoint y: 106, endPoint x: 328, endPoint y: 105, distance: 77.8
click at [328, 105] on div "https://pairity.ca/ Pitch Deck" at bounding box center [528, 99] width 403 height 17
copy link "https://pairity.ca/"
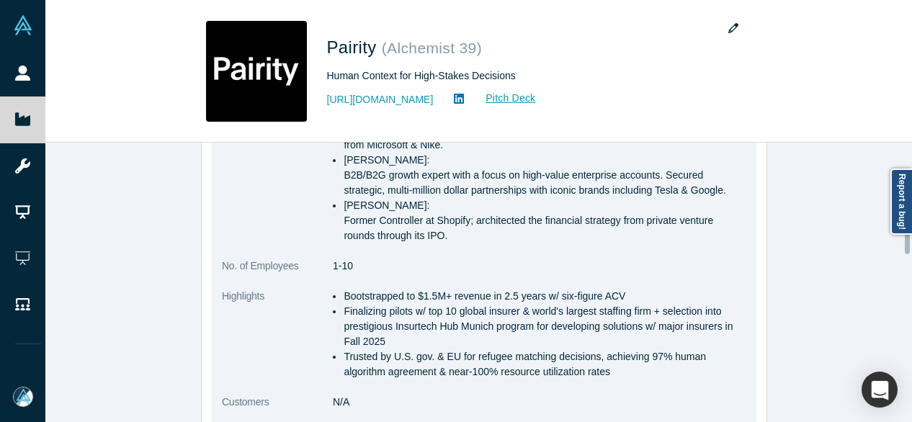
scroll to position [720, 0]
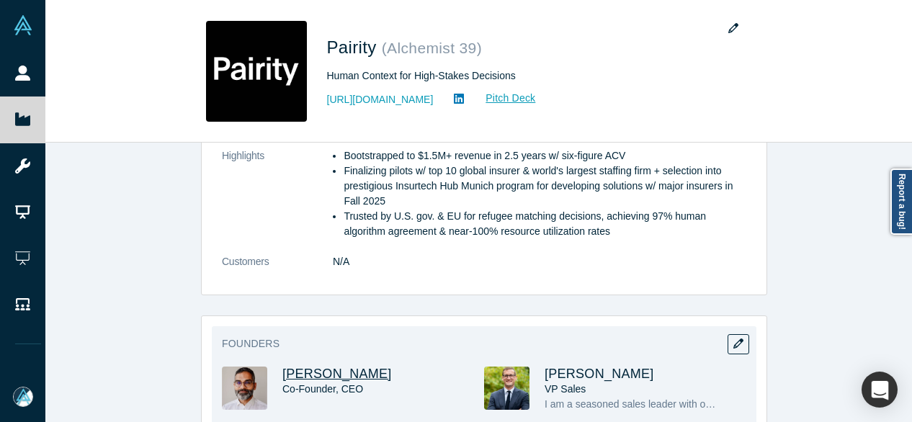
drag, startPoint x: 382, startPoint y: 350, endPoint x: 279, endPoint y: 352, distance: 102.3
click at [282, 367] on h3 "Gotam Bhardwaj" at bounding box center [370, 374] width 176 height 15
copy span "Gotam Bhardwaj"
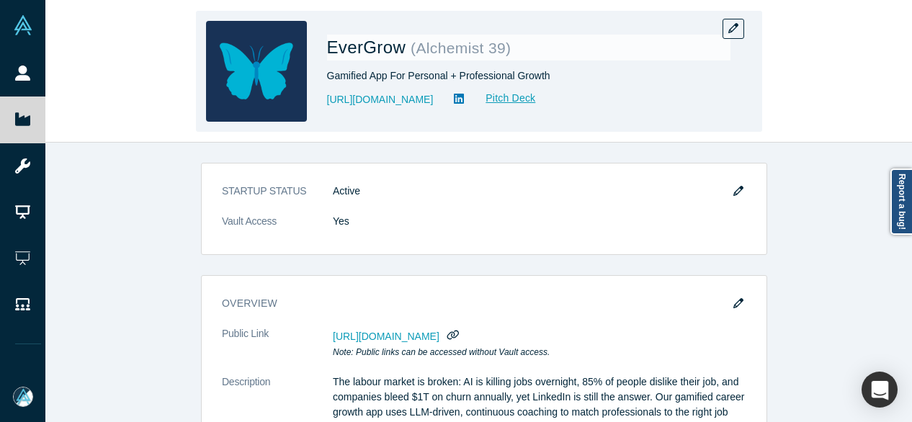
drag, startPoint x: 321, startPoint y: 109, endPoint x: 473, endPoint y: 112, distance: 151.3
click at [473, 112] on div "EverGrow ( Alchemist 39 ) Gamified App For Personal + Professional Growth [URL]…" at bounding box center [479, 71] width 566 height 121
copy link "[URL][DOMAIN_NAME]"
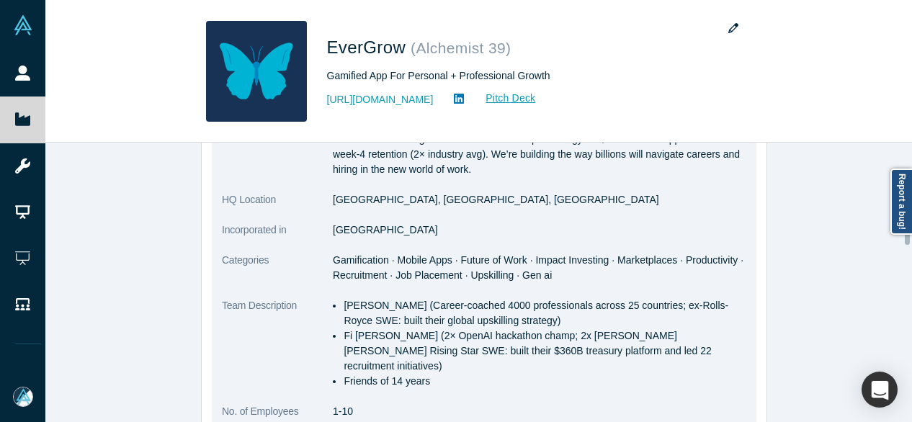
scroll to position [576, 0]
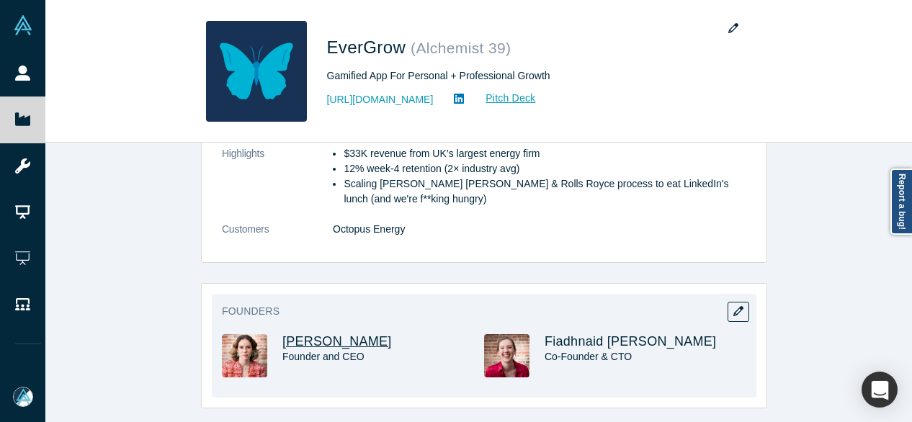
drag, startPoint x: 380, startPoint y: 328, endPoint x: 278, endPoint y: 328, distance: 102.3
click at [282, 334] on h3 "[PERSON_NAME]" at bounding box center [370, 341] width 176 height 15
copy span "[PERSON_NAME]"
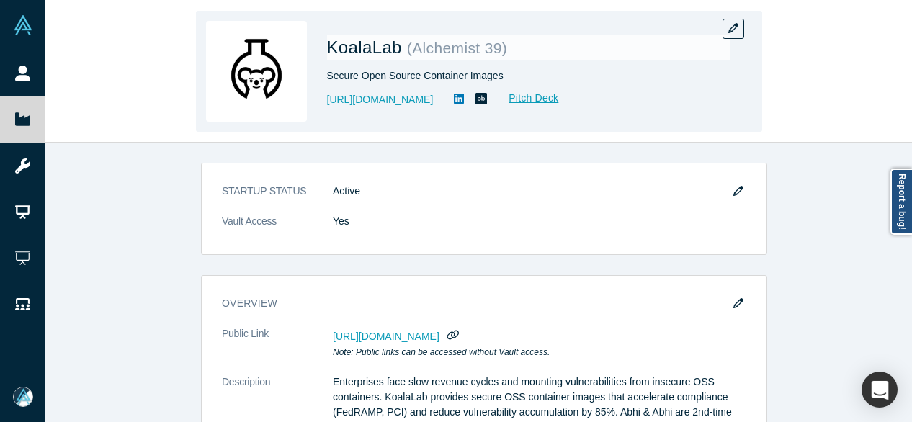
drag, startPoint x: 321, startPoint y: 109, endPoint x: 439, endPoint y: 115, distance: 119.0
click at [439, 115] on div "KoalaLab ( Alchemist 39 ) Secure Open Source Container Images [URL][DOMAIN_NAME…" at bounding box center [479, 71] width 566 height 121
copy link "[URL][DOMAIN_NAME]"
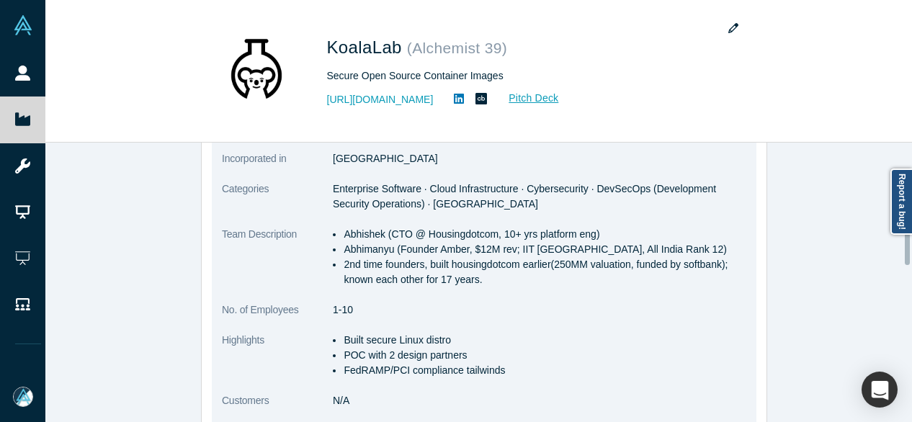
scroll to position [504, 0]
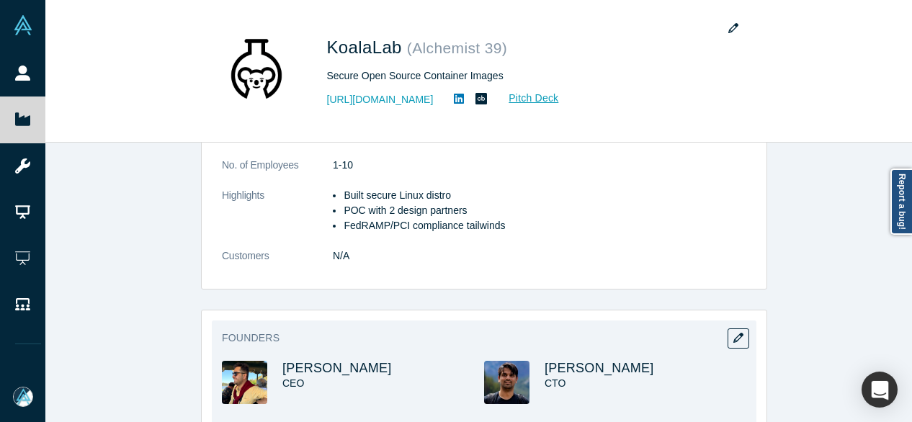
drag, startPoint x: 411, startPoint y: 372, endPoint x: 274, endPoint y: 365, distance: 136.3
click at [274, 365] on div "[PERSON_NAME] CEO" at bounding box center [353, 392] width 262 height 63
copy span "[PERSON_NAME]"
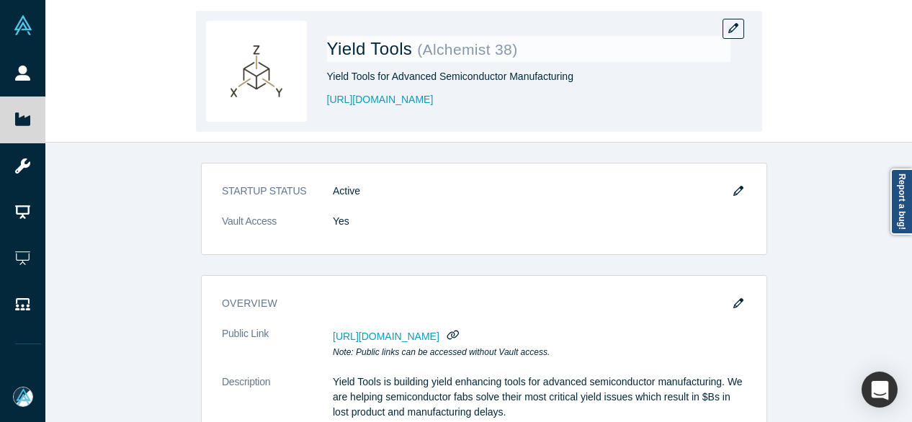
drag, startPoint x: 457, startPoint y: 106, endPoint x: 324, endPoint y: 104, distance: 132.5
click at [324, 104] on div "Yield Tools ( Alchemist 38 ) Yield Tools for Advanced Semiconductor Manufacturi…" at bounding box center [479, 71] width 566 height 121
copy link "[URL][DOMAIN_NAME]"
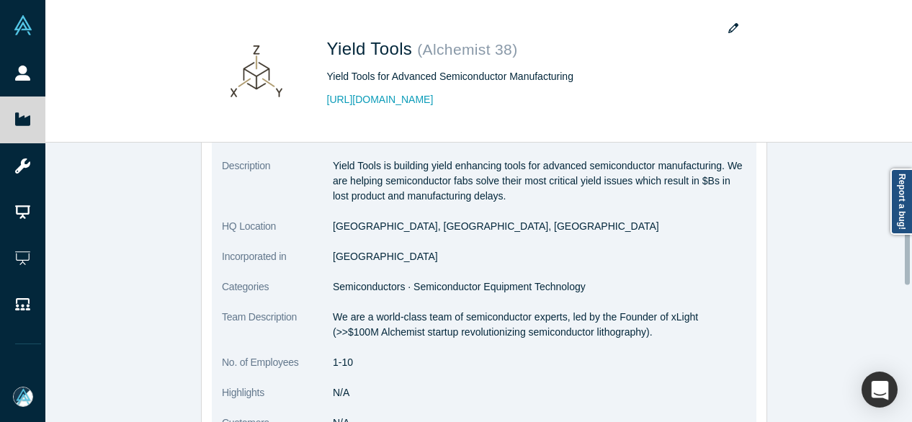
scroll to position [432, 0]
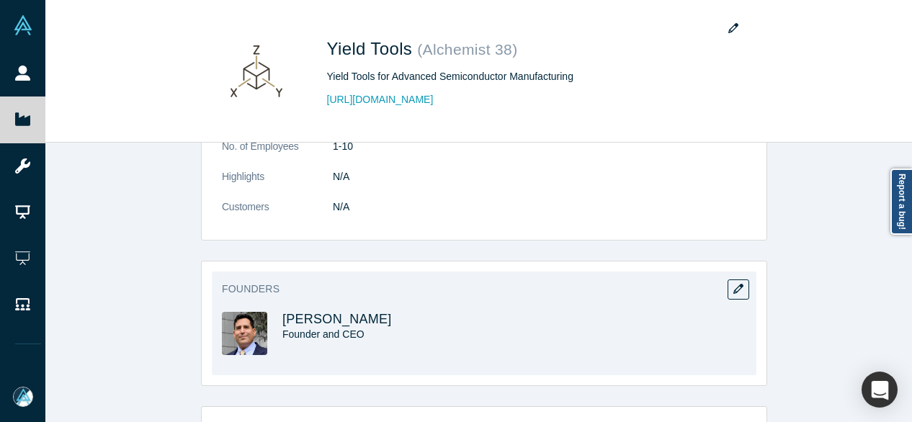
drag, startPoint x: 384, startPoint y: 319, endPoint x: 272, endPoint y: 311, distance: 112.6
click at [272, 312] on div "[PERSON_NAME] Founder and CEO" at bounding box center [353, 343] width 262 height 63
copy span "[PERSON_NAME]"
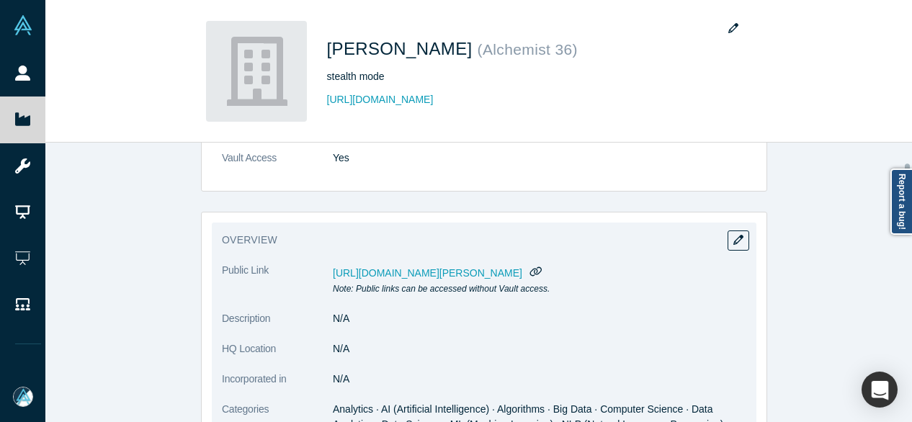
scroll to position [144, 0]
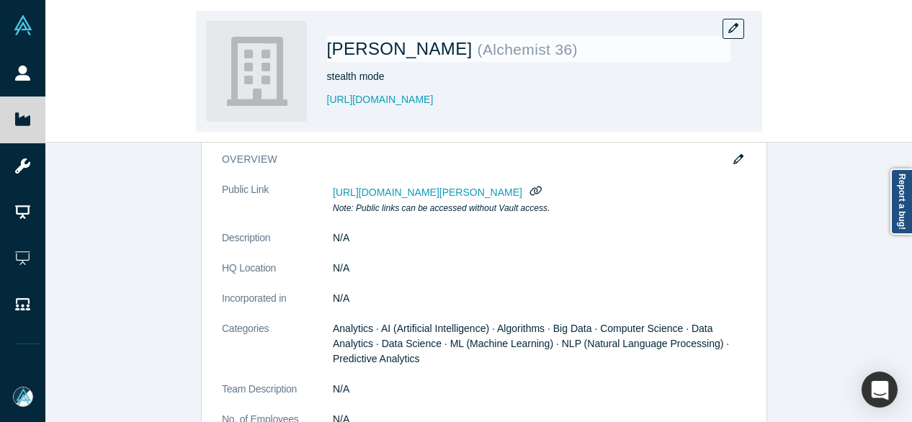
drag, startPoint x: 418, startPoint y: 101, endPoint x: 324, endPoint y: 104, distance: 93.7
click at [324, 104] on div "Arata AI ( Alchemist 36 ) stealth mode https://arataai.com" at bounding box center [479, 71] width 566 height 121
copy link "https://arataai.com"
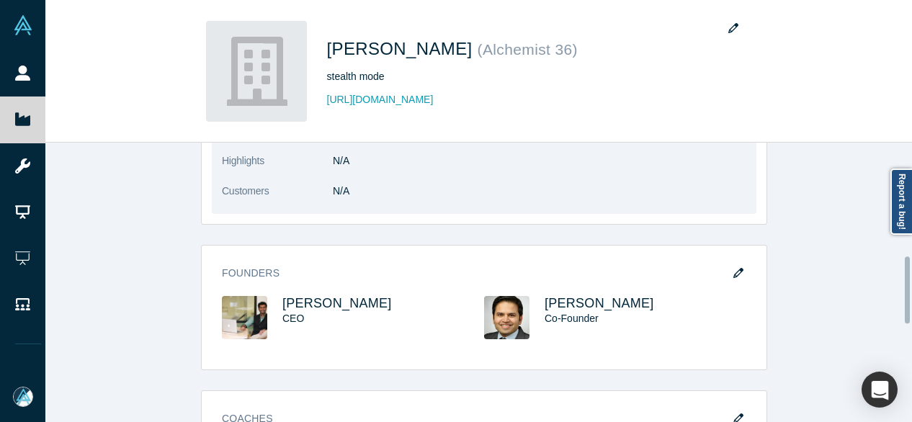
scroll to position [504, 0]
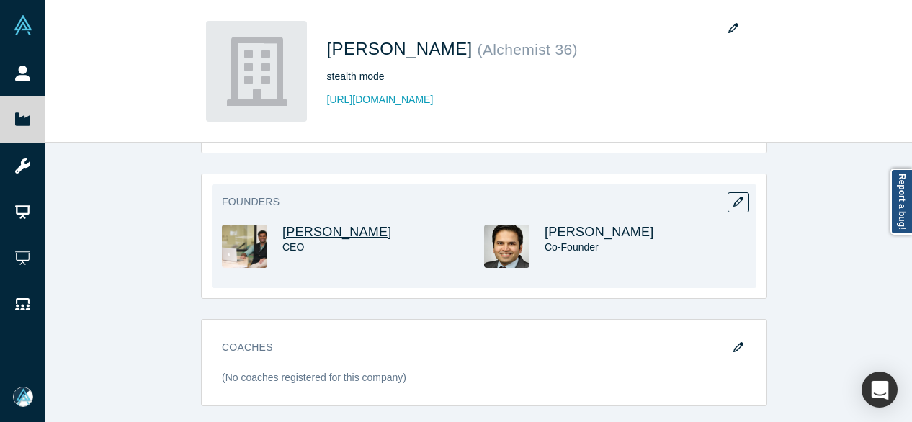
drag, startPoint x: 382, startPoint y: 234, endPoint x: 280, endPoint y: 232, distance: 101.6
click at [282, 232] on h3 "[PERSON_NAME]" at bounding box center [370, 232] width 176 height 15
copy span "[PERSON_NAME]"
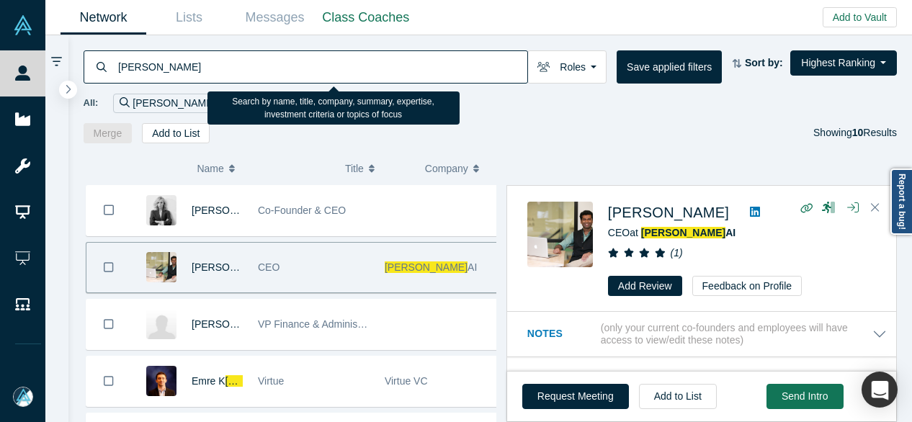
drag, startPoint x: 144, startPoint y: 68, endPoint x: 104, endPoint y: 66, distance: 40.4
click at [104, 66] on div "[PERSON_NAME]" at bounding box center [306, 66] width 444 height 33
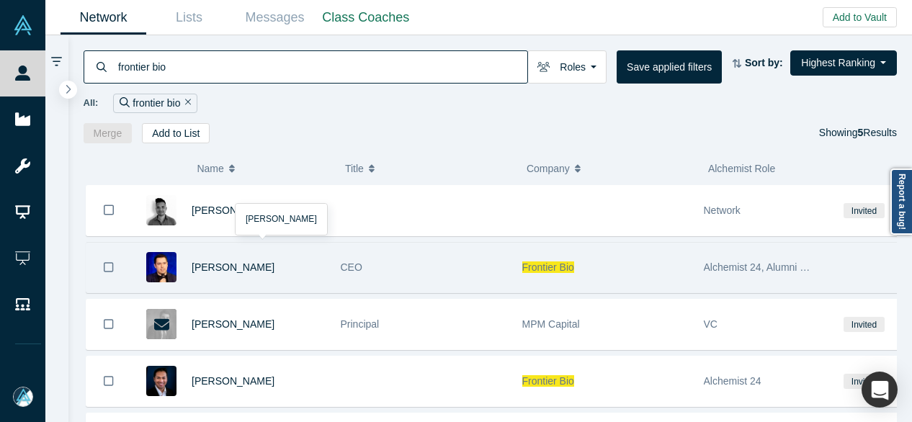
type input "frontier bio"
drag, startPoint x: 253, startPoint y: 269, endPoint x: 194, endPoint y: 265, distance: 58.5
click at [194, 265] on div "[PERSON_NAME]" at bounding box center [259, 268] width 134 height 50
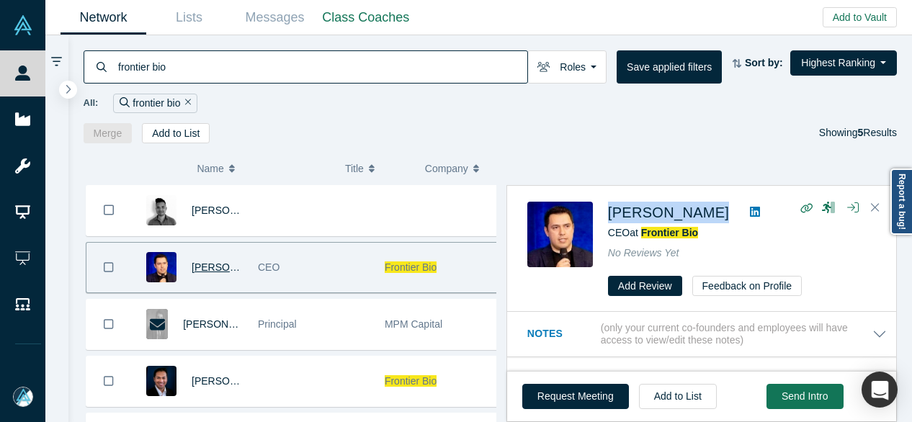
drag, startPoint x: 606, startPoint y: 214, endPoint x: 693, endPoint y: 213, distance: 86.4
click at [693, 213] on div "[PERSON_NAME] CEO at Frontier Bio No Reviews Yet Add Review Feedback on Profile" at bounding box center [704, 249] width 354 height 95
copy div "[PERSON_NAME]"
